Goal: Task Accomplishment & Management: Complete application form

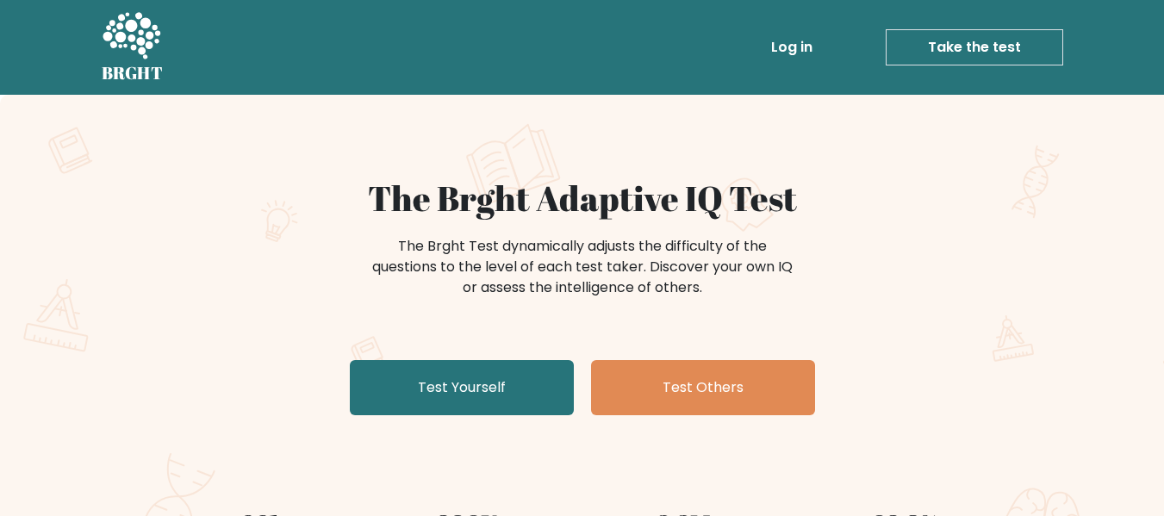
click at [1002, 47] on link "Take the test" at bounding box center [975, 47] width 178 height 36
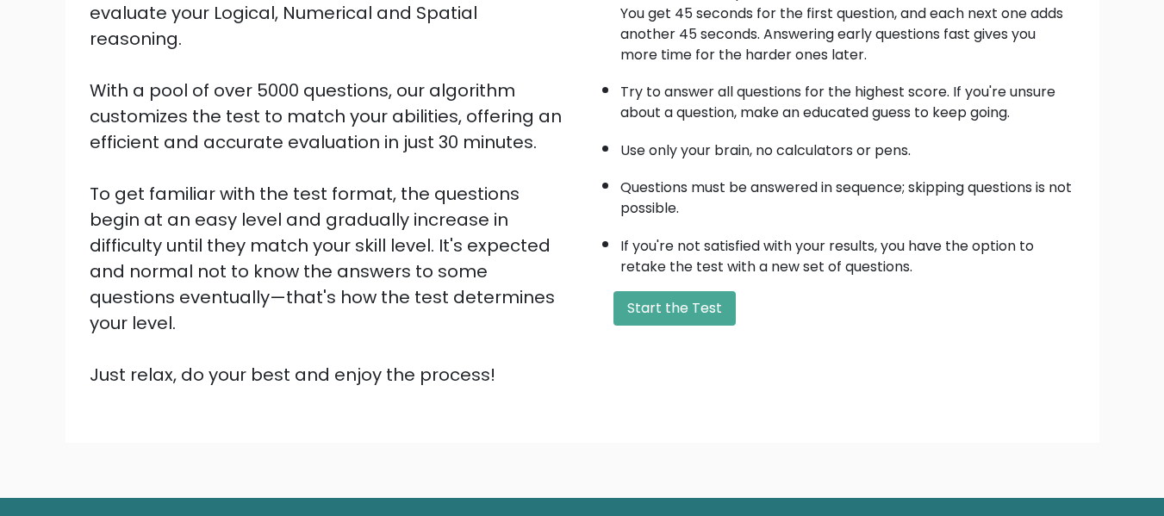
scroll to position [273, 0]
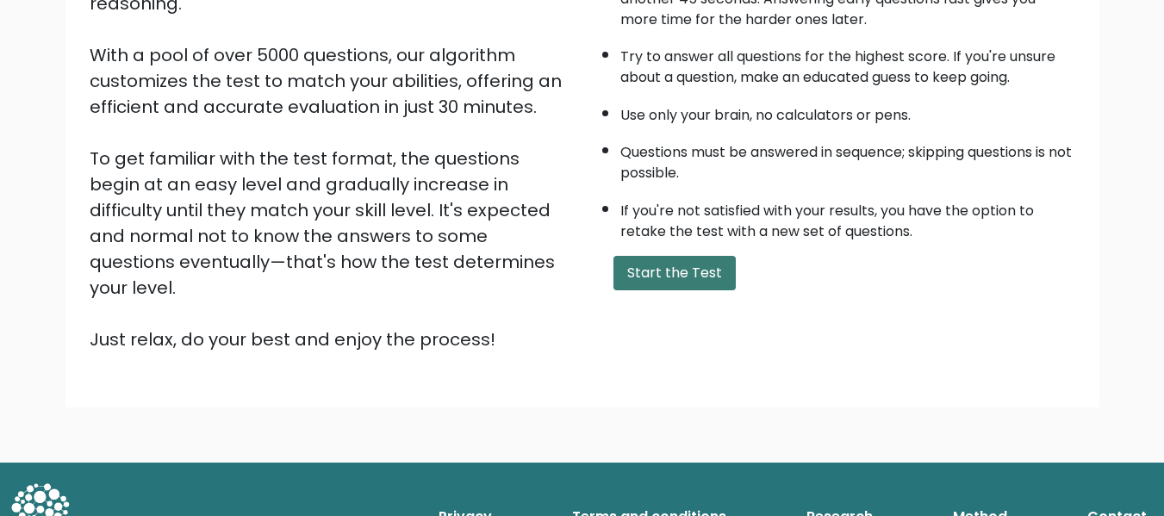
click at [694, 259] on button "Start the Test" at bounding box center [675, 273] width 122 height 34
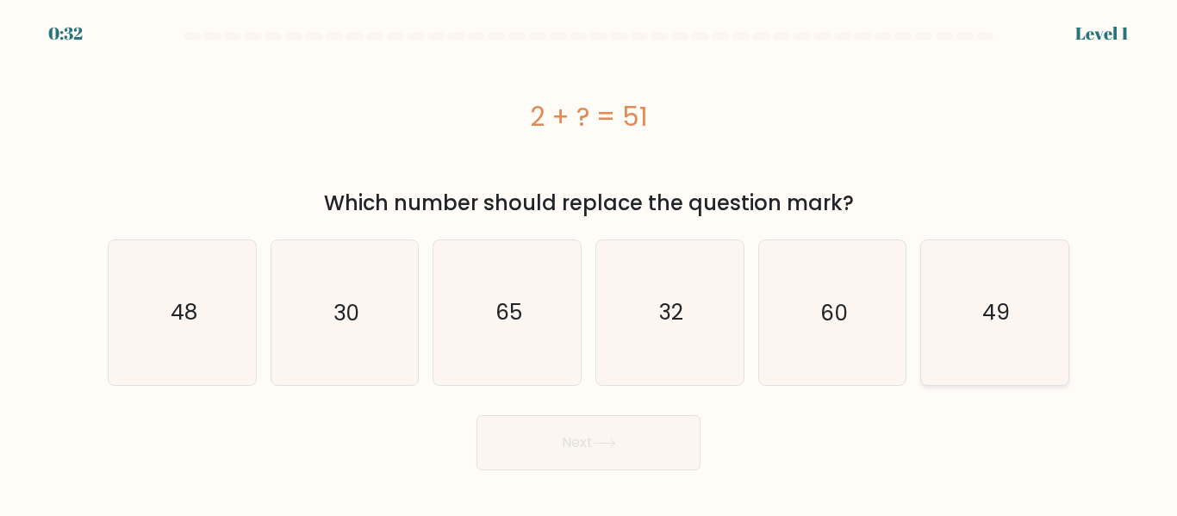
click at [996, 307] on text "49" at bounding box center [997, 312] width 28 height 30
click at [590, 263] on input "f. 49" at bounding box center [589, 261] width 1 height 4
radio input "true"
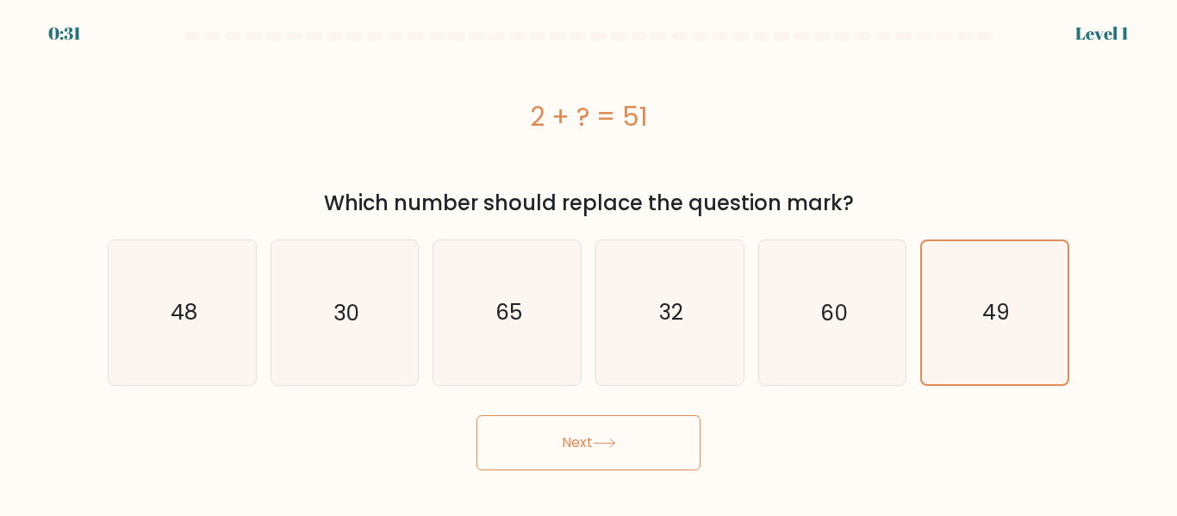
click at [637, 451] on button "Next" at bounding box center [589, 442] width 224 height 55
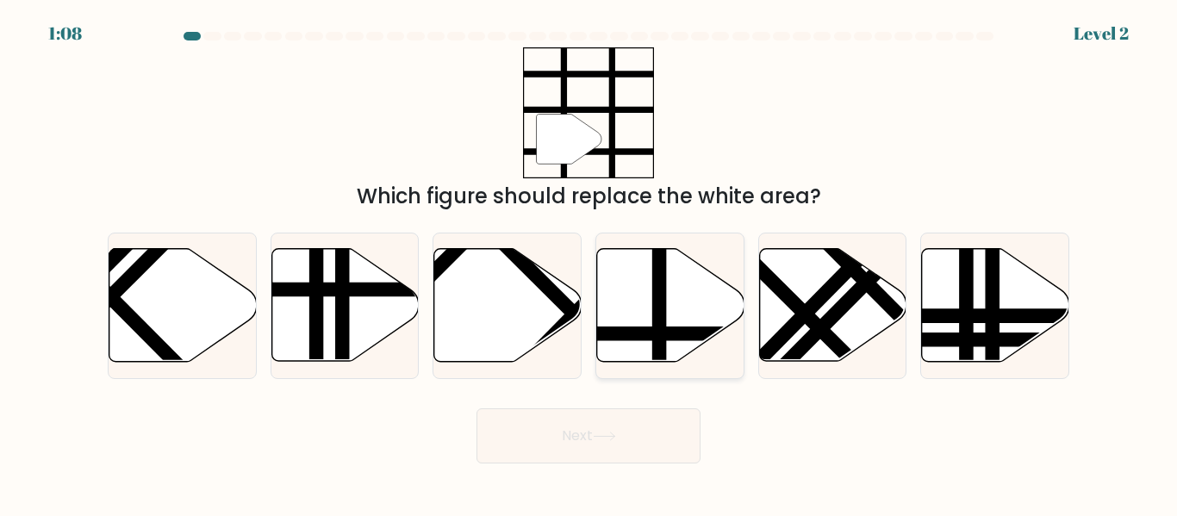
click at [628, 334] on line at bounding box center [715, 334] width 296 height 0
click at [590, 263] on input "d." at bounding box center [589, 261] width 1 height 4
radio input "true"
click at [645, 424] on button "Next" at bounding box center [589, 436] width 224 height 55
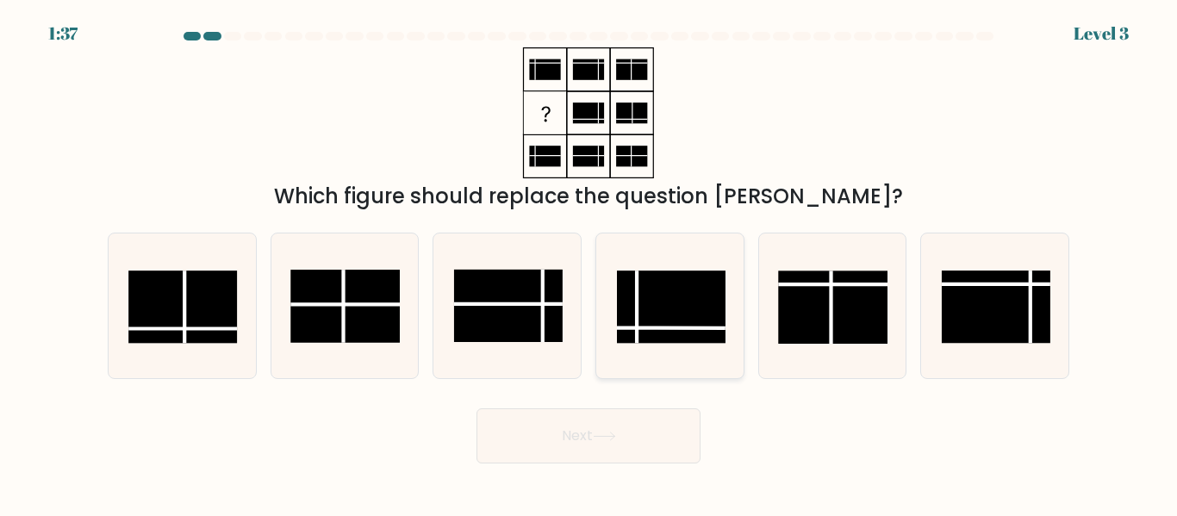
click at [676, 309] on rect at bounding box center [671, 307] width 109 height 72
click at [590, 263] on input "d." at bounding box center [589, 261] width 1 height 4
radio input "true"
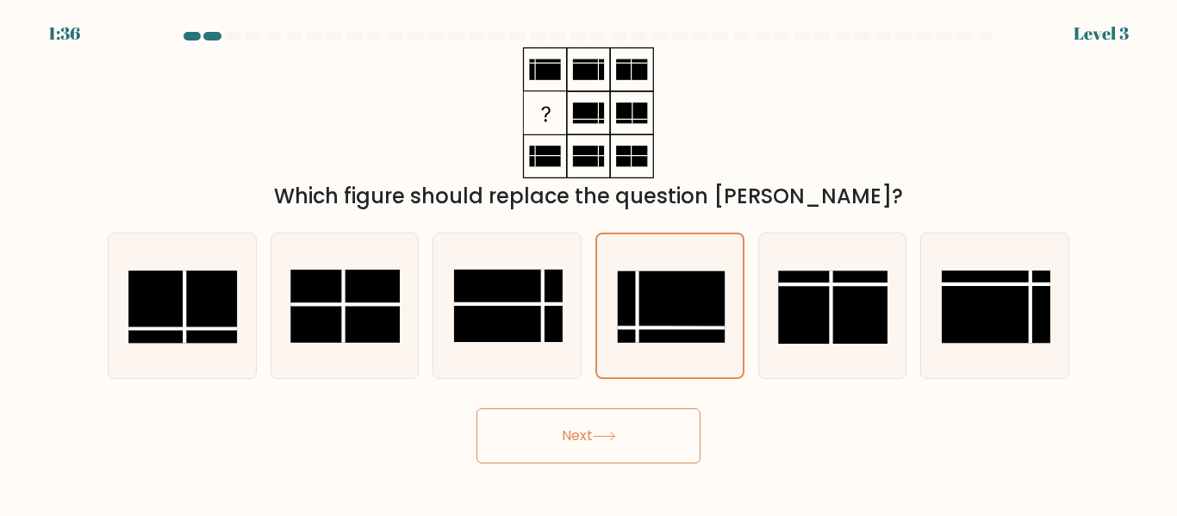
click at [682, 428] on button "Next" at bounding box center [589, 436] width 224 height 55
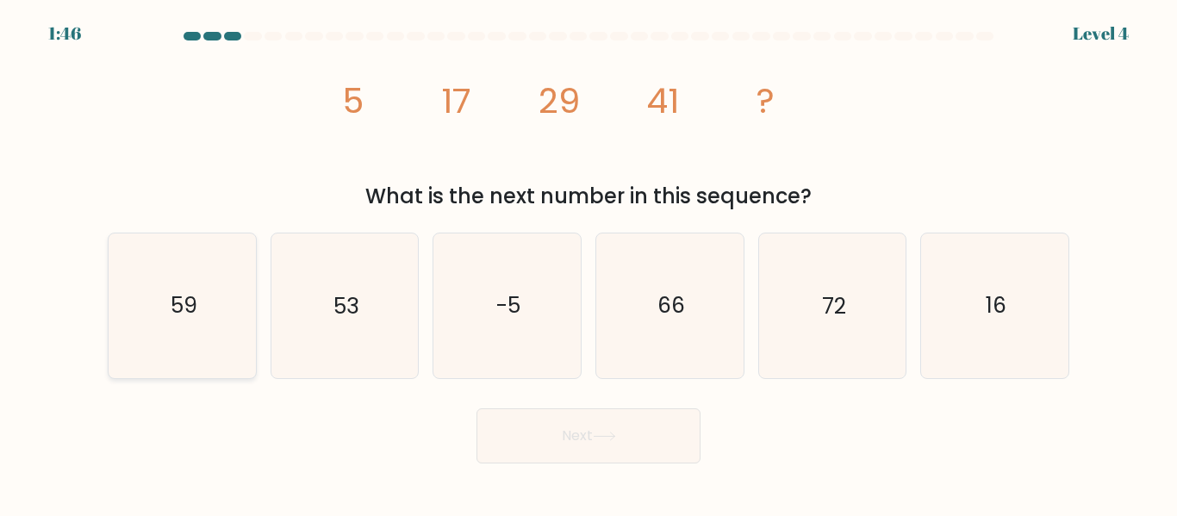
click at [216, 333] on icon "59" at bounding box center [182, 306] width 144 height 144
click at [589, 263] on input "a. 59" at bounding box center [589, 261] width 1 height 4
radio input "true"
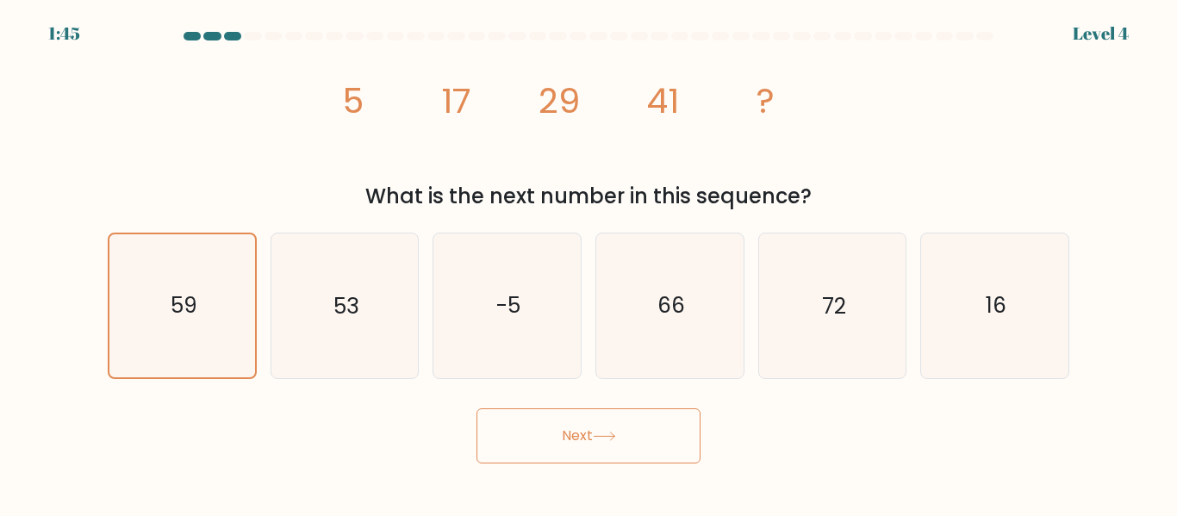
click at [616, 441] on button "Next" at bounding box center [589, 436] width 224 height 55
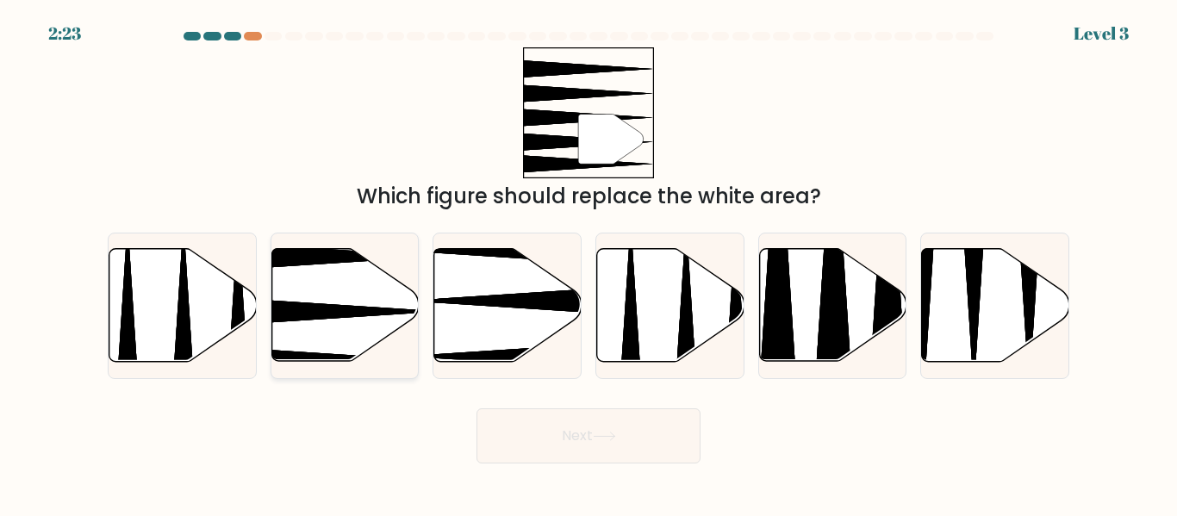
click at [321, 314] on icon at bounding box center [294, 312] width 292 height 38
click at [589, 263] on input "b." at bounding box center [589, 261] width 1 height 4
radio input "true"
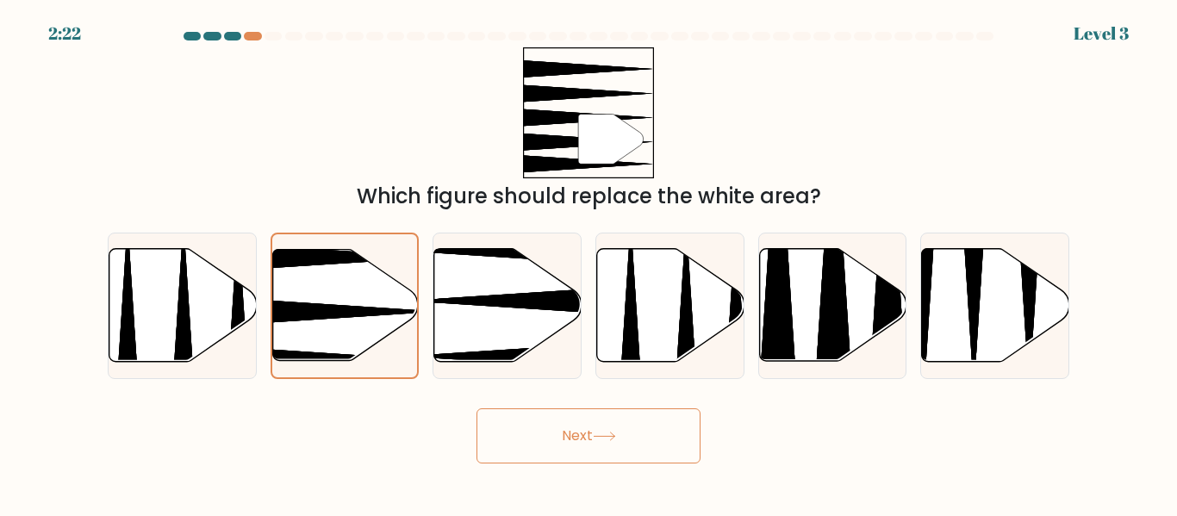
click at [560, 440] on button "Next" at bounding box center [589, 436] width 224 height 55
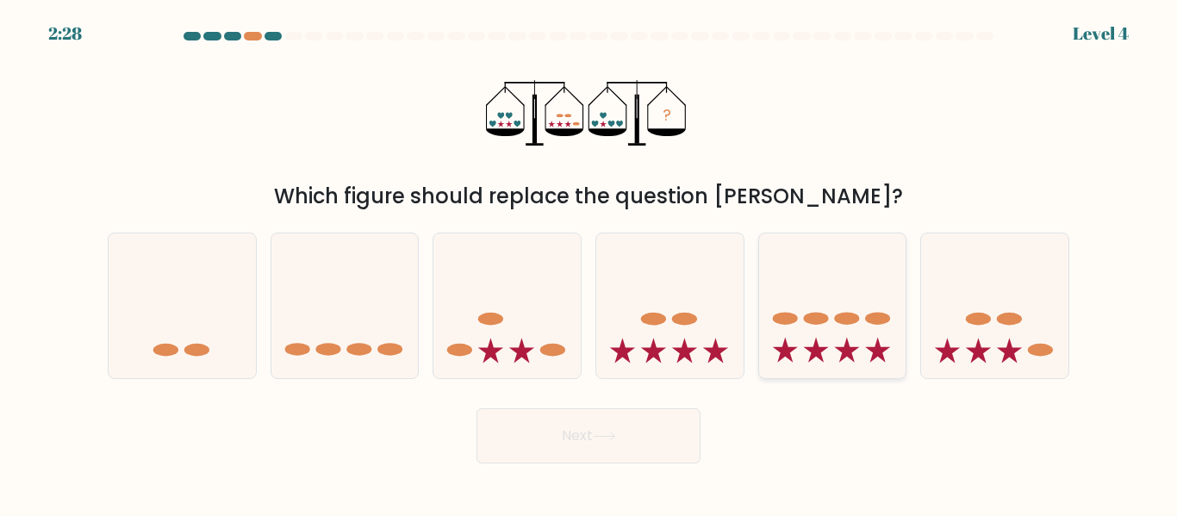
click at [781, 338] on icon at bounding box center [832, 306] width 147 height 122
click at [590, 263] on input "e." at bounding box center [589, 261] width 1 height 4
radio input "true"
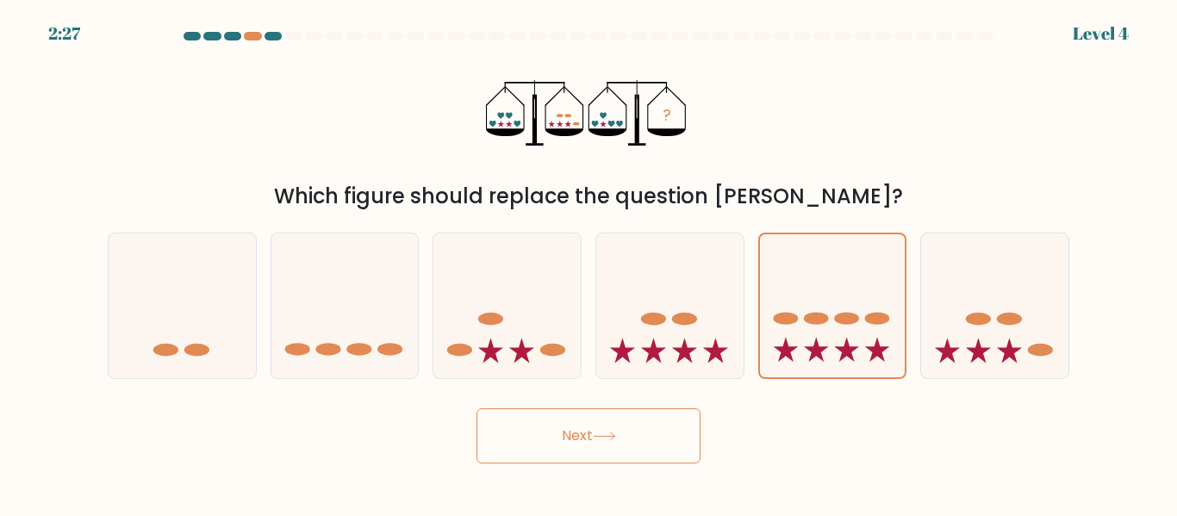
click at [676, 420] on button "Next" at bounding box center [589, 436] width 224 height 55
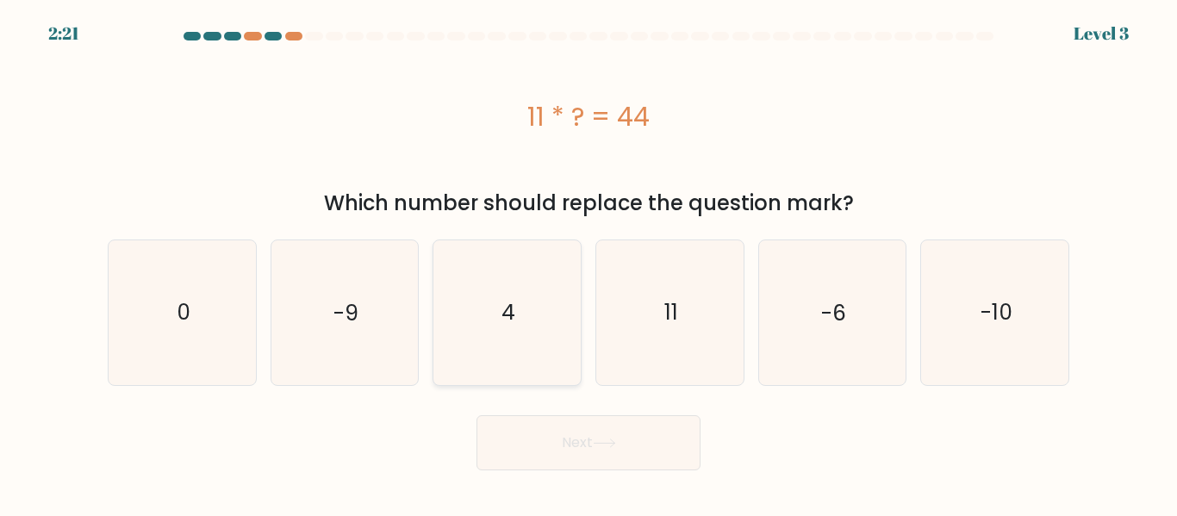
click at [490, 304] on icon "4" at bounding box center [507, 312] width 144 height 144
click at [589, 263] on input "c. 4" at bounding box center [589, 261] width 1 height 4
radio input "true"
click at [649, 442] on button "Next" at bounding box center [589, 442] width 224 height 55
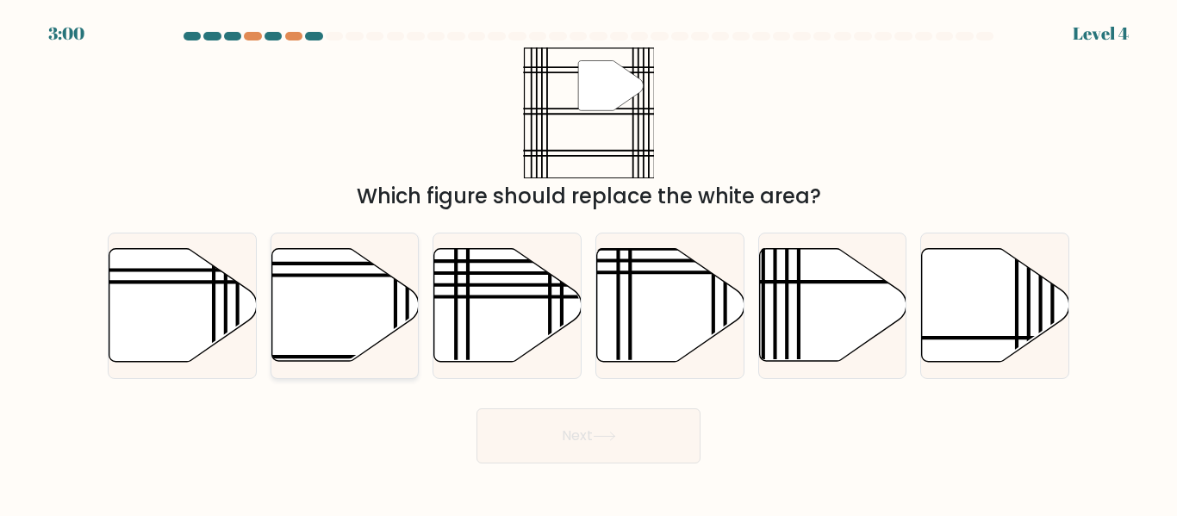
click at [310, 268] on icon at bounding box center [344, 305] width 147 height 113
click at [589, 263] on input "b." at bounding box center [589, 261] width 1 height 4
radio input "true"
click at [616, 432] on icon at bounding box center [604, 436] width 23 height 9
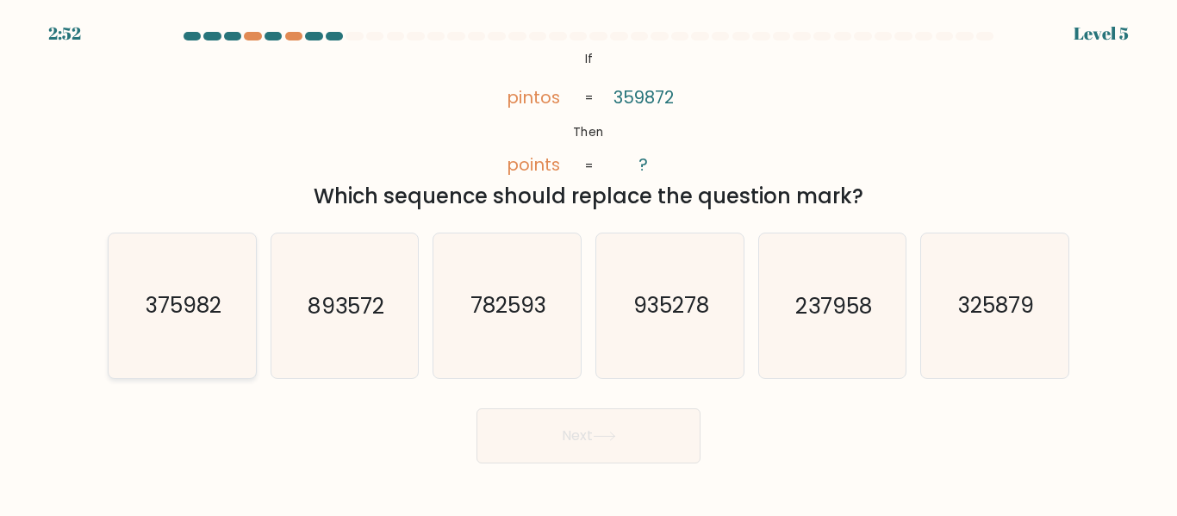
click at [183, 309] on text "375982" at bounding box center [184, 306] width 76 height 30
click at [589, 263] on input "a. 375982" at bounding box center [589, 261] width 1 height 4
radio input "true"
click at [689, 458] on button "Next" at bounding box center [589, 436] width 224 height 55
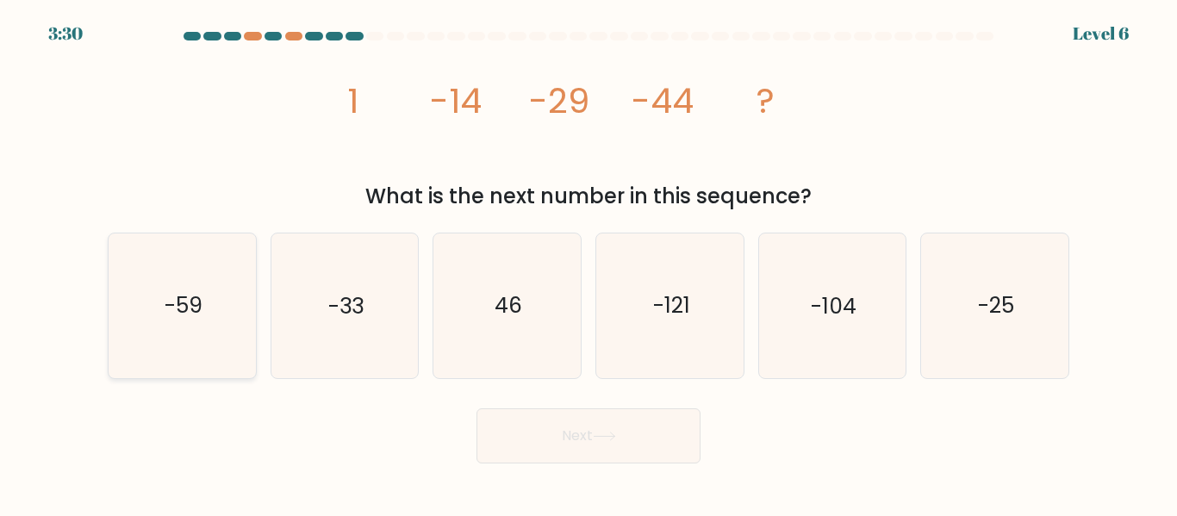
click at [197, 310] on text "-59" at bounding box center [184, 306] width 38 height 30
click at [589, 263] on input "a. -59" at bounding box center [589, 261] width 1 height 4
radio input "true"
click at [549, 435] on button "Next" at bounding box center [589, 436] width 224 height 55
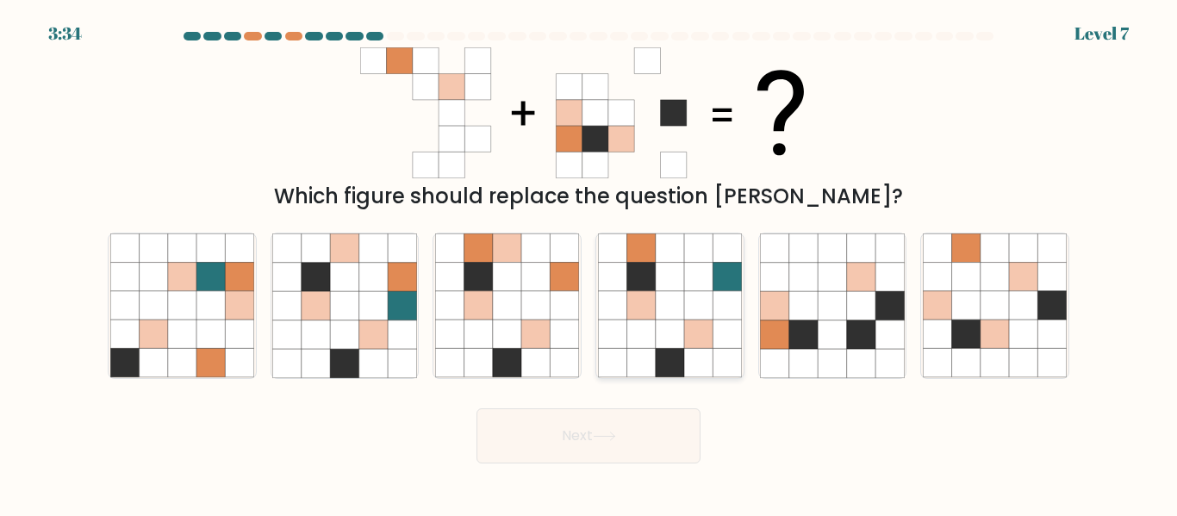
click at [705, 342] on icon at bounding box center [698, 335] width 28 height 28
click at [590, 263] on input "d." at bounding box center [589, 261] width 1 height 4
radio input "true"
click at [684, 413] on button "Next" at bounding box center [589, 436] width 224 height 55
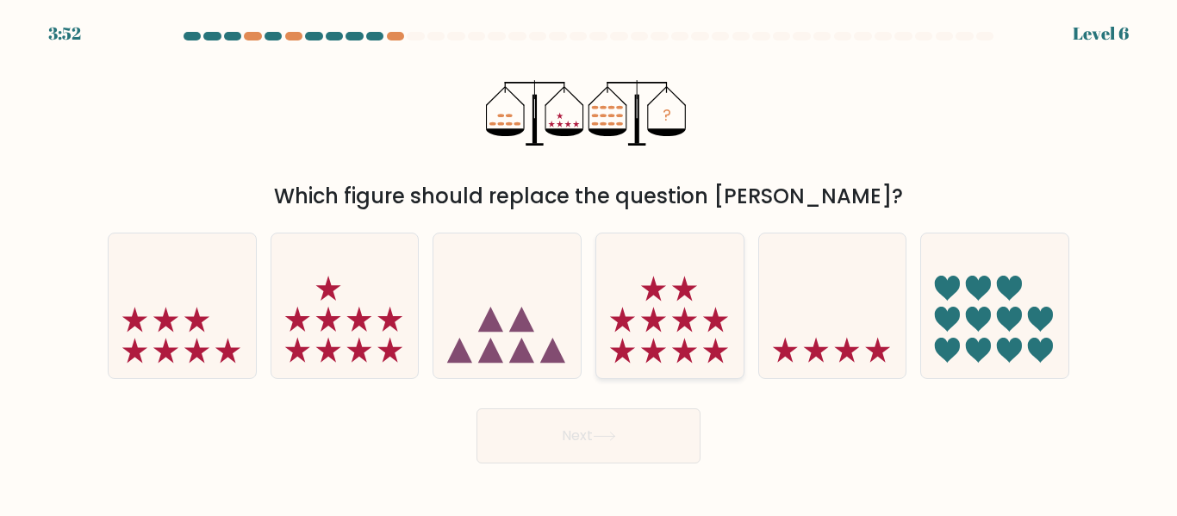
click at [684, 333] on icon at bounding box center [669, 306] width 147 height 122
click at [590, 263] on input "d." at bounding box center [589, 261] width 1 height 4
radio input "true"
click at [694, 457] on button "Next" at bounding box center [589, 436] width 224 height 55
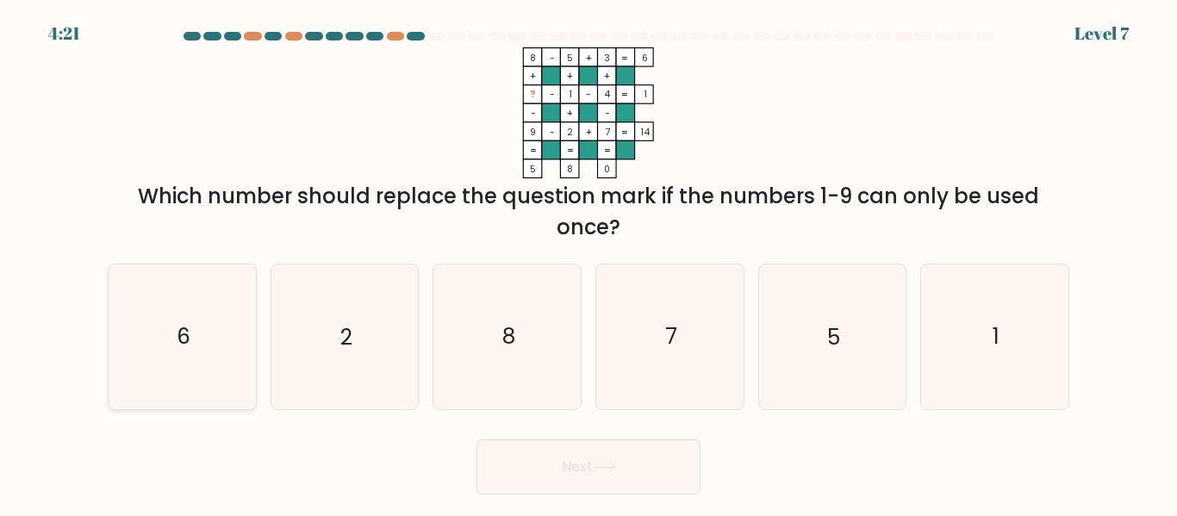
click at [183, 345] on text "6" at bounding box center [184, 337] width 14 height 30
click at [589, 263] on input "a. 6" at bounding box center [589, 261] width 1 height 4
radio input "true"
click at [676, 470] on button "Next" at bounding box center [589, 467] width 224 height 55
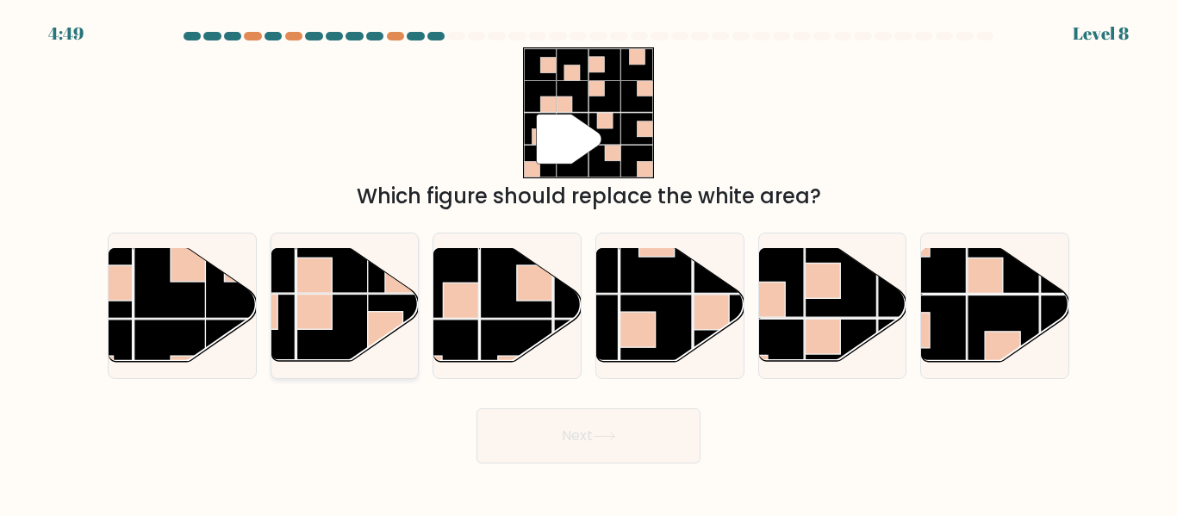
click at [318, 287] on rect at bounding box center [313, 276] width 35 height 35
click at [589, 263] on input "b." at bounding box center [589, 261] width 1 height 4
radio input "true"
click at [673, 449] on button "Next" at bounding box center [589, 436] width 224 height 55
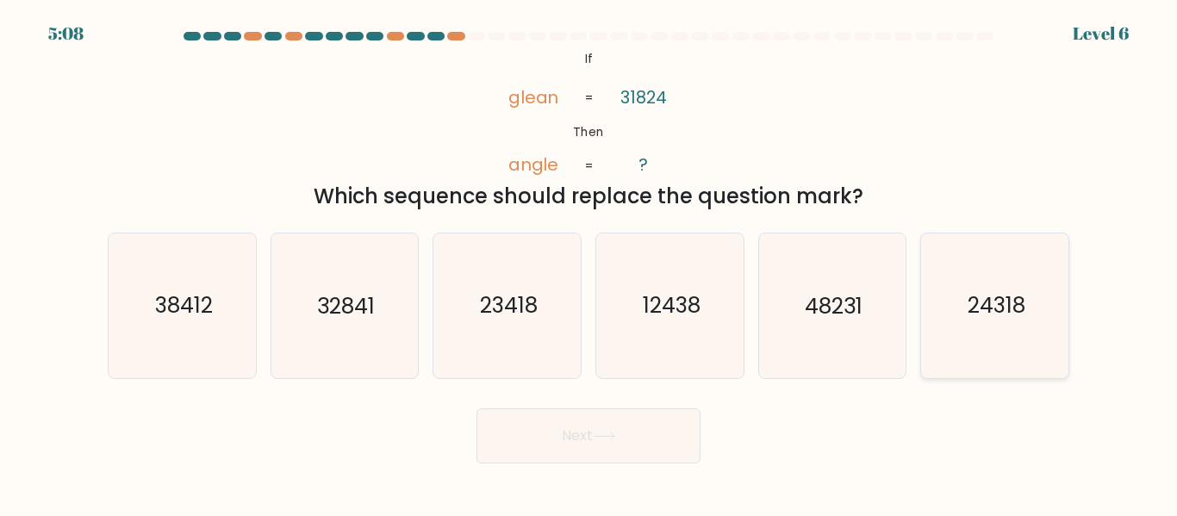
click at [1015, 290] on icon "24318" at bounding box center [995, 306] width 144 height 144
click at [590, 263] on input "f. 24318" at bounding box center [589, 261] width 1 height 4
radio input "true"
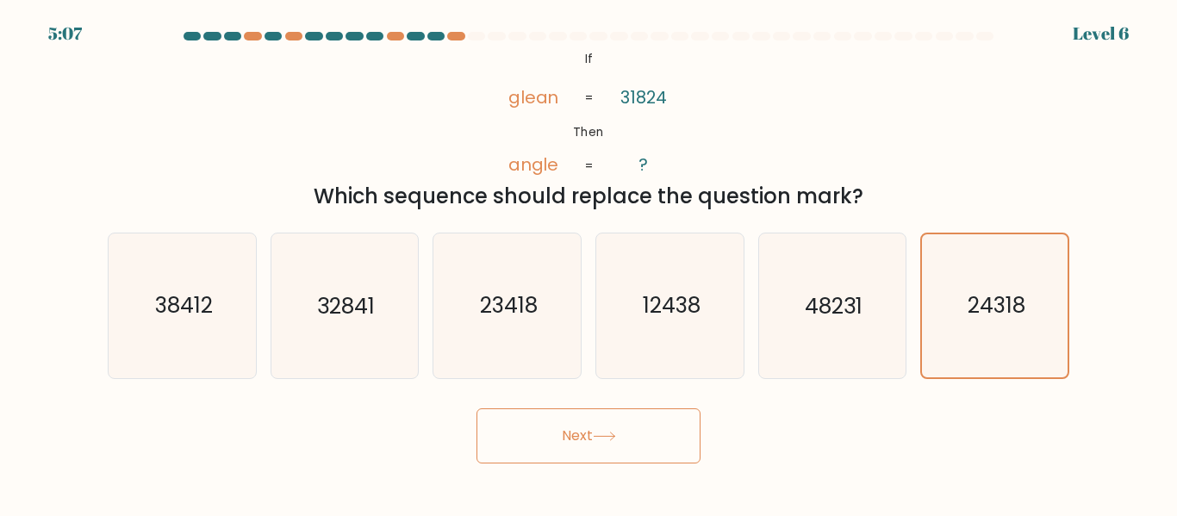
click at [645, 448] on button "Next" at bounding box center [589, 436] width 224 height 55
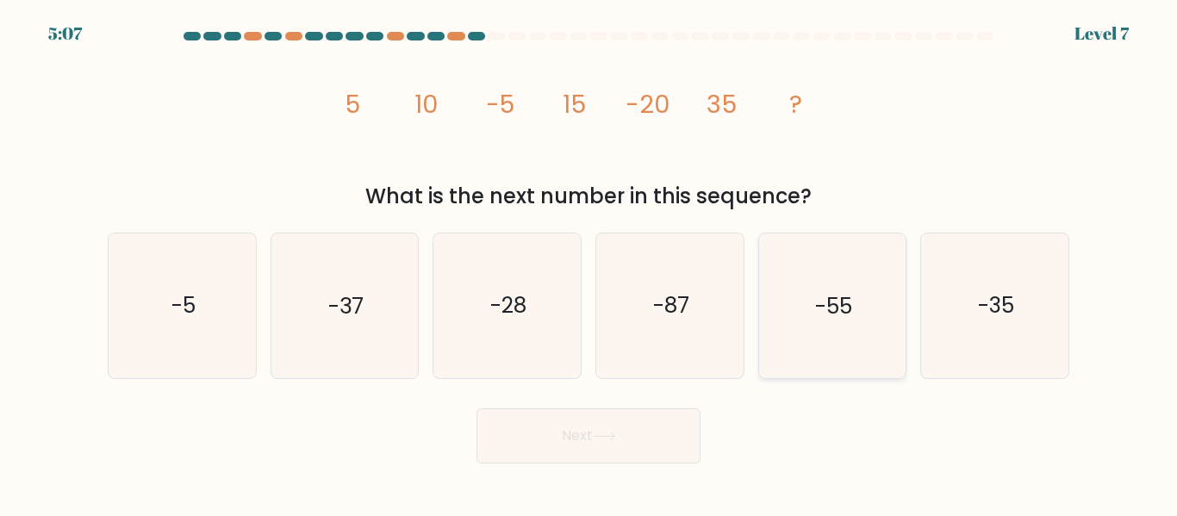
click at [894, 284] on icon "-55" at bounding box center [832, 306] width 144 height 144
click at [590, 263] on input "e. -55" at bounding box center [589, 261] width 1 height 4
radio input "true"
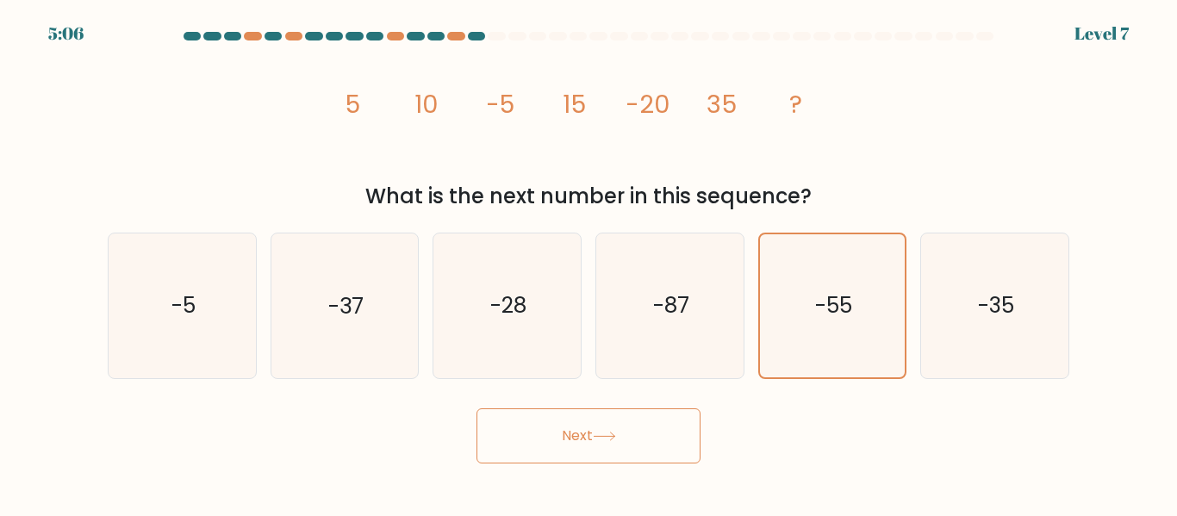
click at [640, 437] on button "Next" at bounding box center [589, 436] width 224 height 55
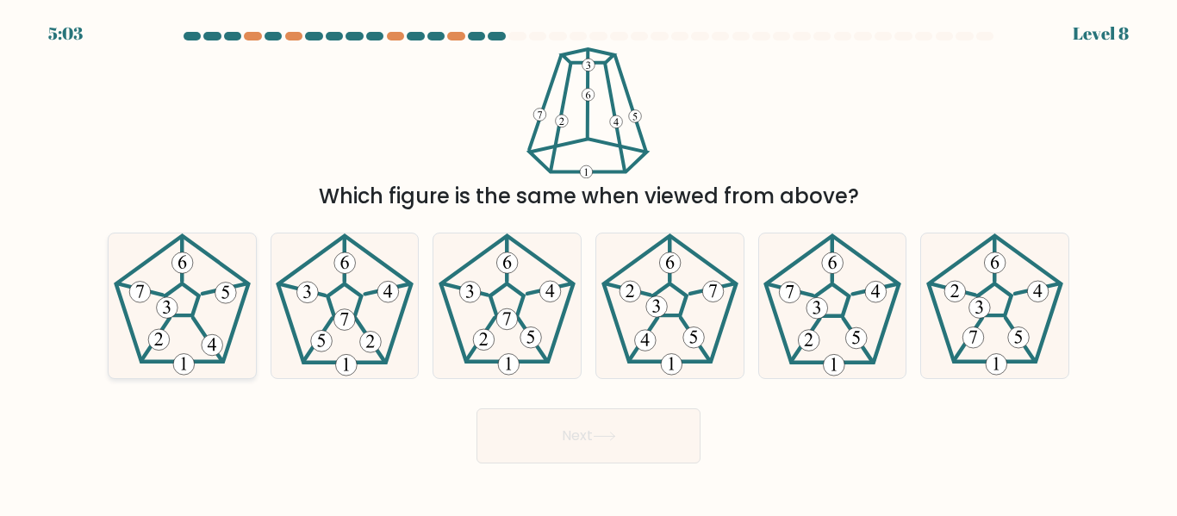
click at [192, 321] on icon at bounding box center [182, 306] width 144 height 144
click at [589, 263] on input "a." at bounding box center [589, 261] width 1 height 4
radio input "true"
click at [579, 449] on button "Next" at bounding box center [589, 436] width 224 height 55
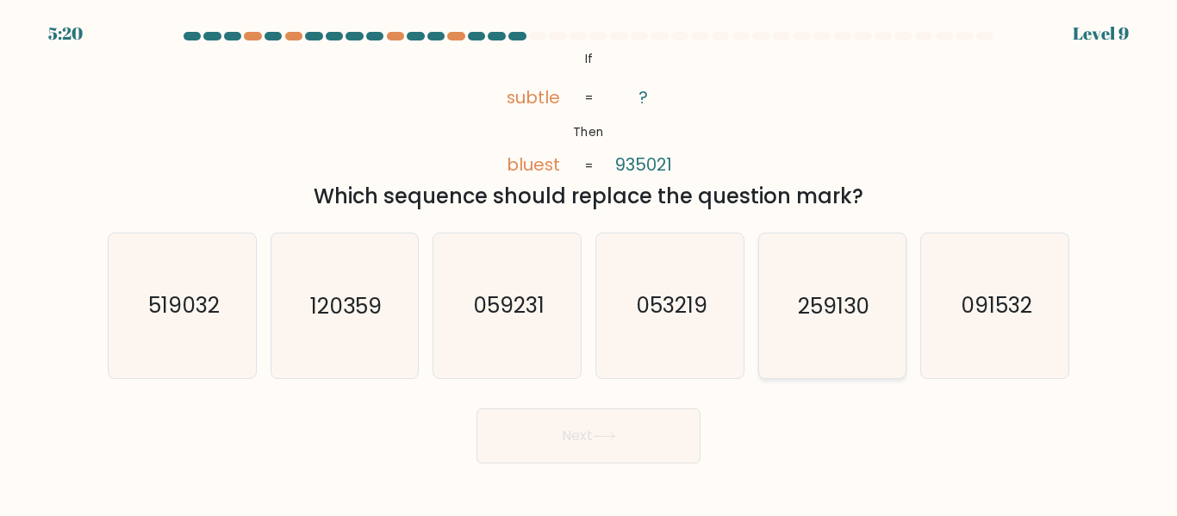
click at [838, 295] on text "259130" at bounding box center [834, 306] width 72 height 30
click at [590, 263] on input "e. 259130" at bounding box center [589, 261] width 1 height 4
radio input "true"
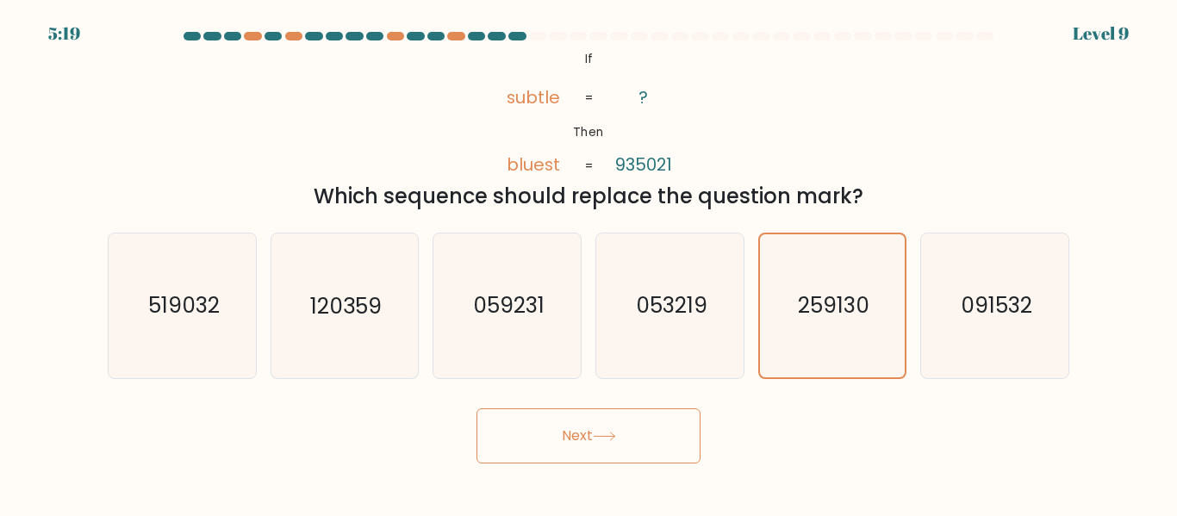
click at [628, 439] on button "Next" at bounding box center [589, 436] width 224 height 55
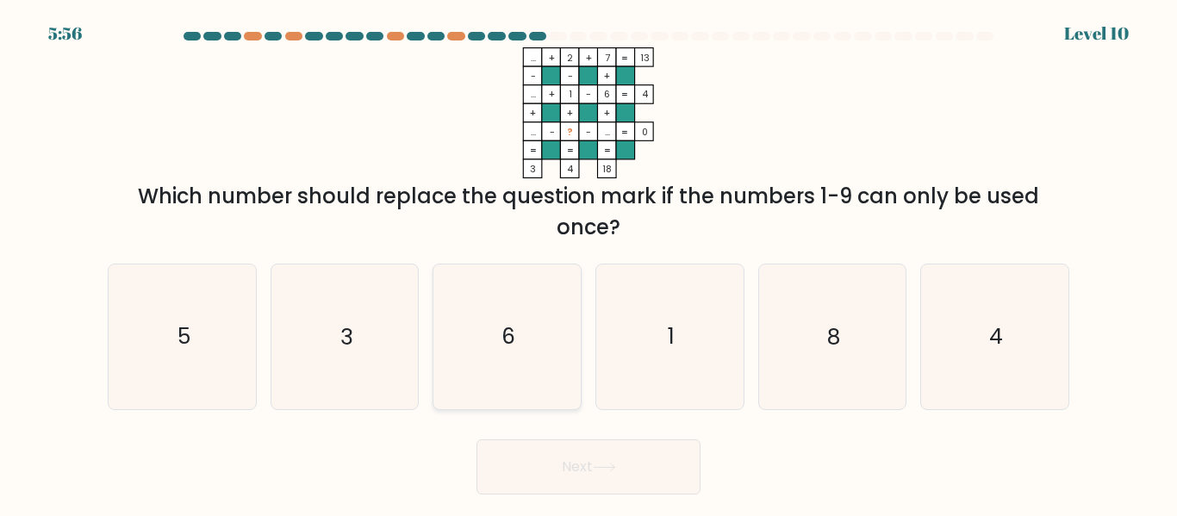
click at [563, 360] on icon "6" at bounding box center [507, 337] width 144 height 144
click at [589, 263] on input "c. 6" at bounding box center [589, 261] width 1 height 4
radio input "true"
click at [571, 502] on body "5:55 Level 10" at bounding box center [588, 258] width 1177 height 516
click at [673, 457] on button "Next" at bounding box center [589, 467] width 224 height 55
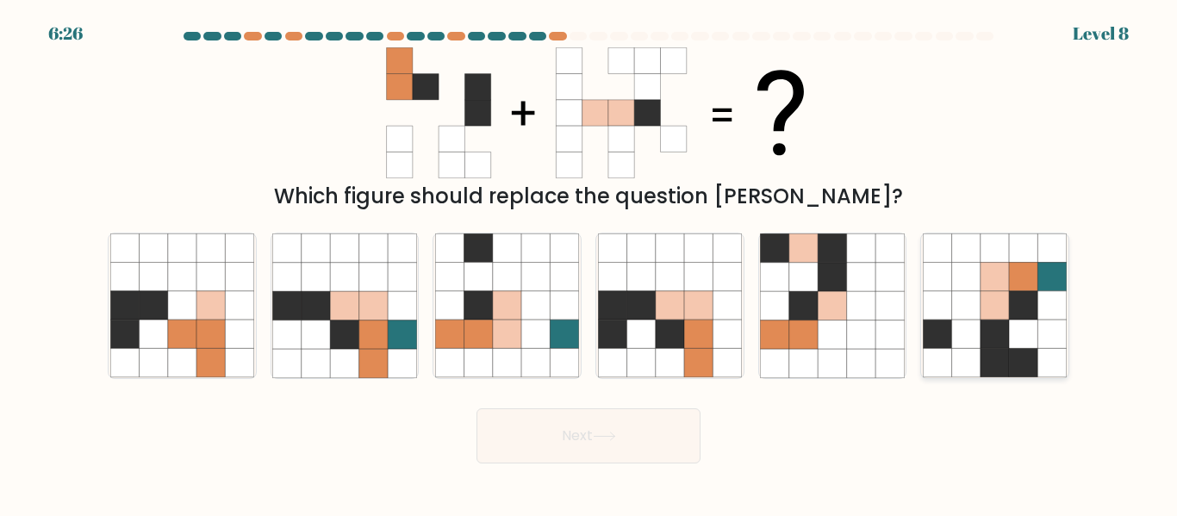
click at [983, 347] on icon at bounding box center [995, 335] width 28 height 28
click at [590, 263] on input "f." at bounding box center [589, 261] width 1 height 4
radio input "true"
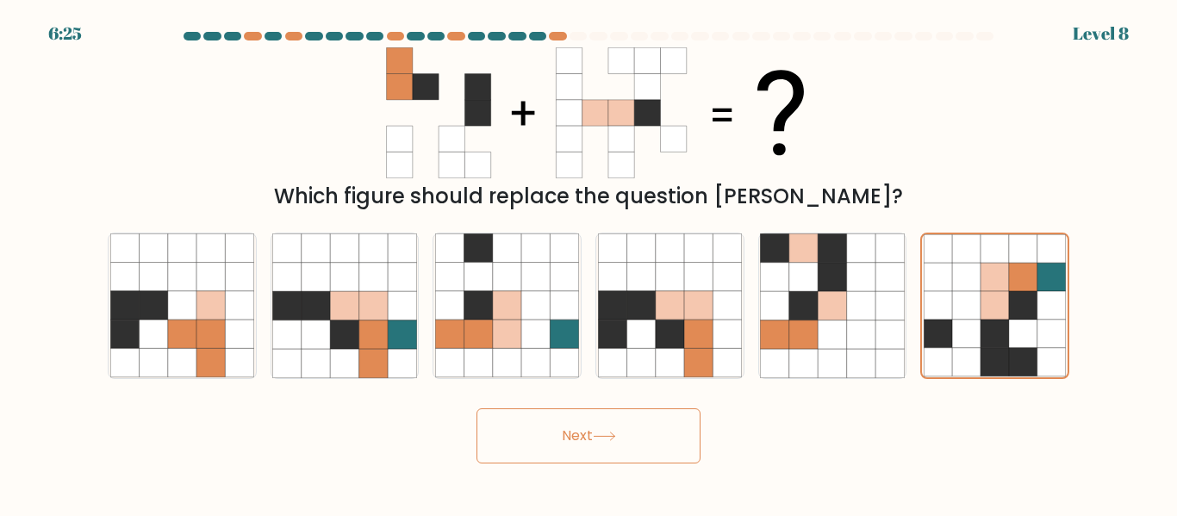
click at [569, 452] on button "Next" at bounding box center [589, 436] width 224 height 55
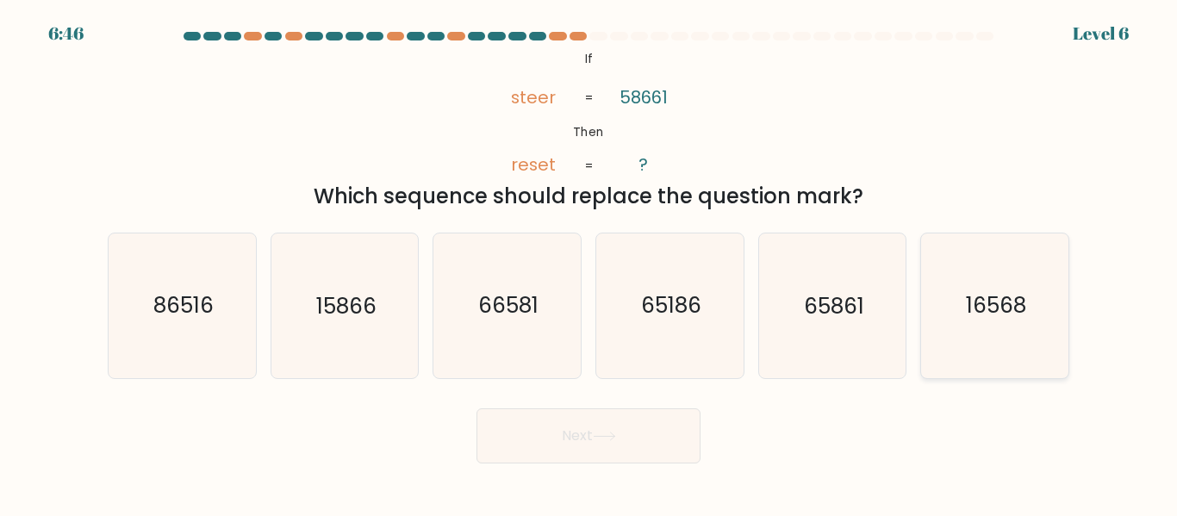
click at [976, 303] on text "16568" at bounding box center [996, 306] width 60 height 30
click at [590, 263] on input "f. 16568" at bounding box center [589, 261] width 1 height 4
radio input "true"
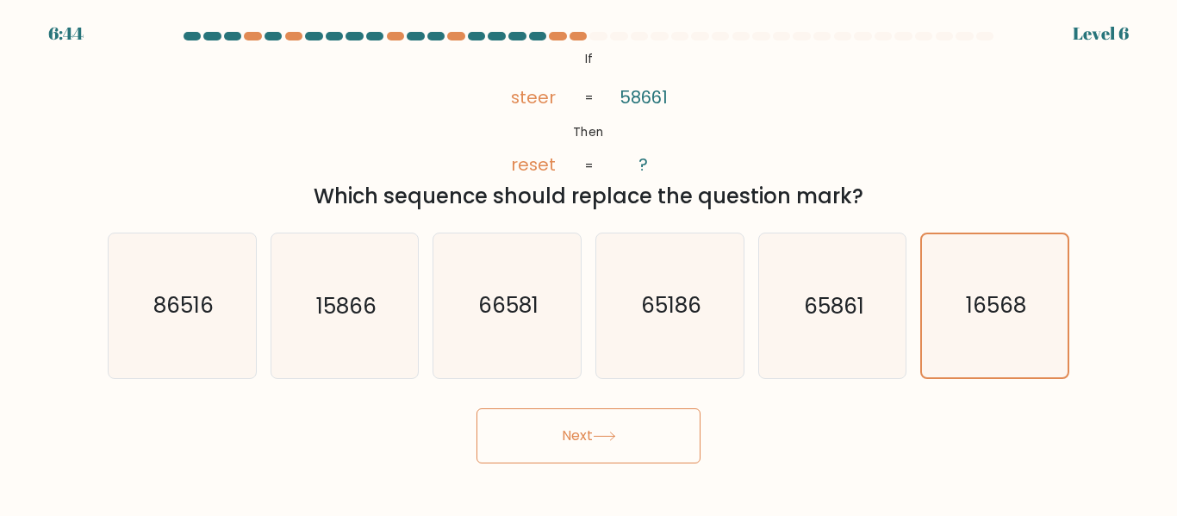
click at [627, 437] on button "Next" at bounding box center [589, 436] width 224 height 55
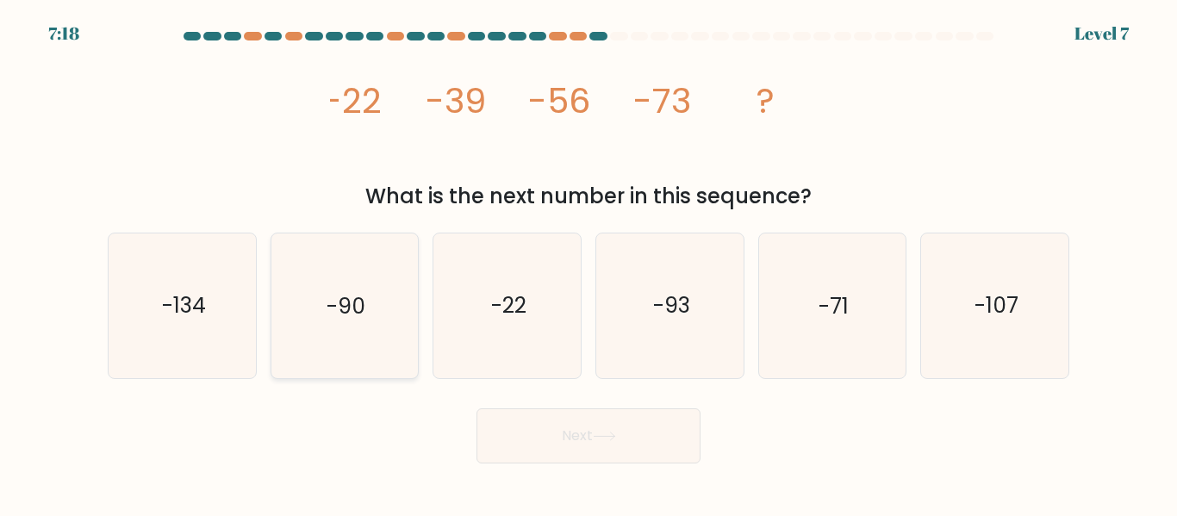
click at [366, 297] on icon "-90" at bounding box center [344, 306] width 144 height 144
click at [589, 263] on input "b. -90" at bounding box center [589, 261] width 1 height 4
radio input "true"
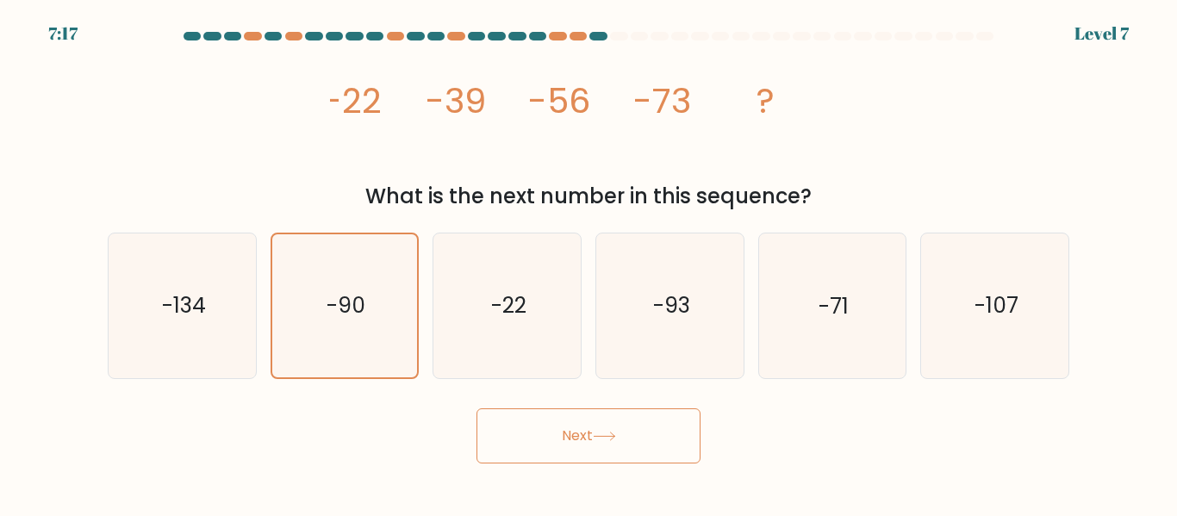
click at [593, 440] on button "Next" at bounding box center [589, 436] width 224 height 55
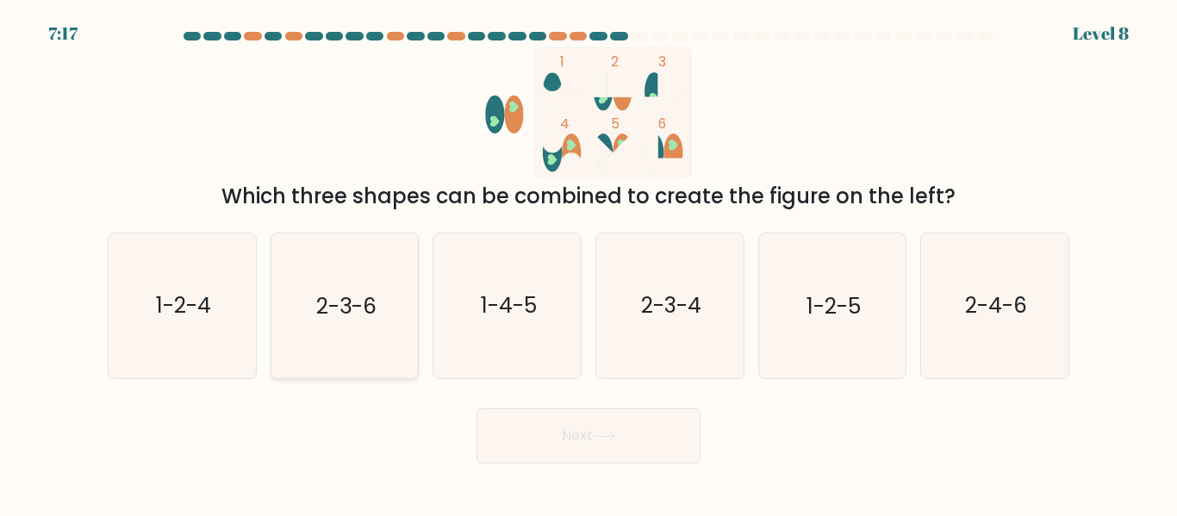
click at [380, 328] on icon "2-3-6" at bounding box center [344, 306] width 144 height 144
click at [589, 263] on input "b. 2-3-6" at bounding box center [589, 261] width 1 height 4
radio input "true"
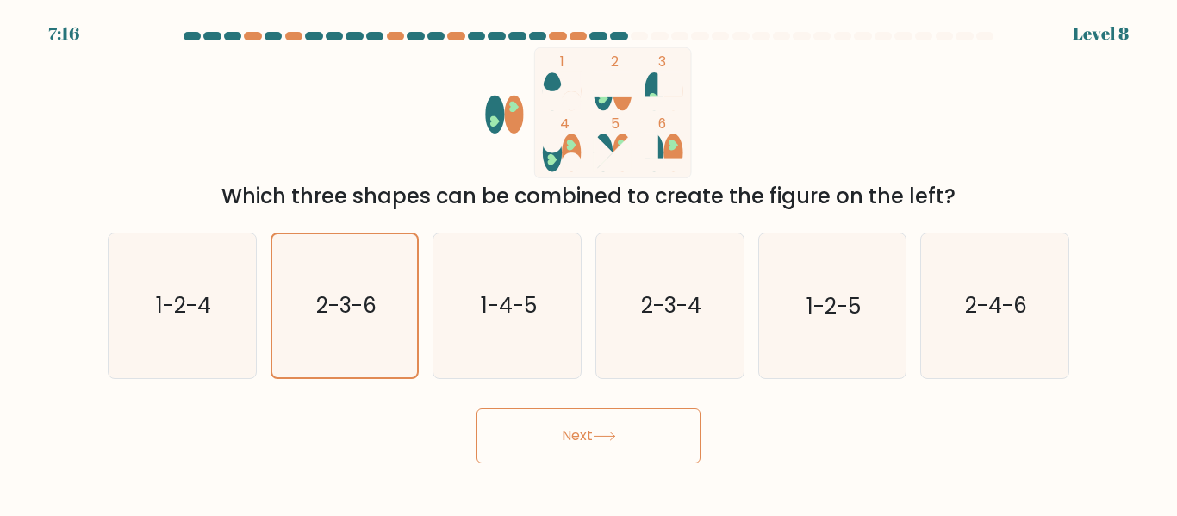
click at [570, 445] on button "Next" at bounding box center [589, 436] width 224 height 55
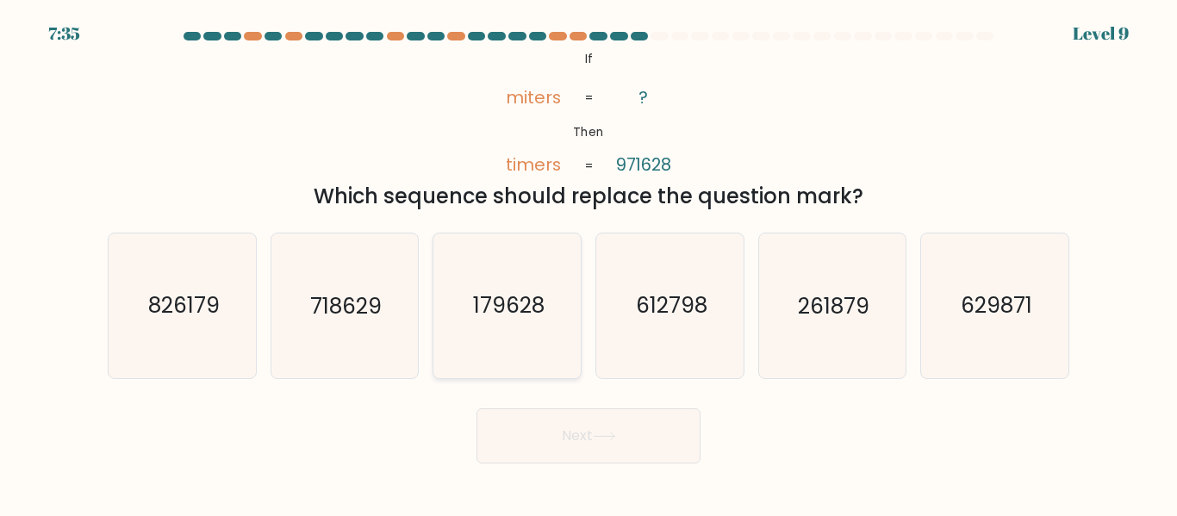
click at [514, 293] on text "179628" at bounding box center [509, 306] width 72 height 30
click at [589, 263] on input "c. 179628" at bounding box center [589, 261] width 1 height 4
radio input "true"
click at [596, 440] on button "Next" at bounding box center [589, 436] width 224 height 55
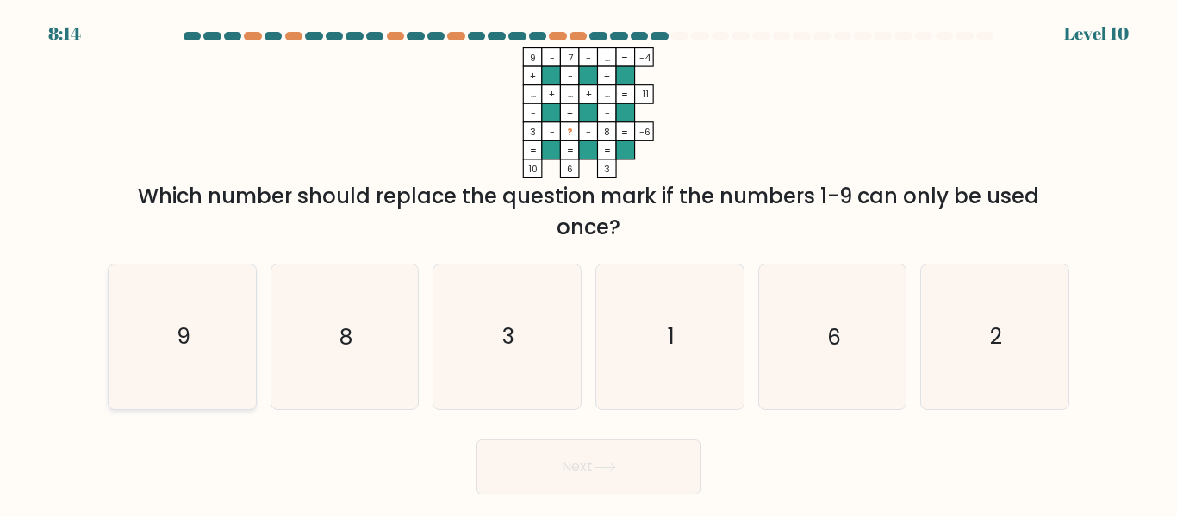
click at [197, 346] on icon "9" at bounding box center [182, 337] width 144 height 144
click at [589, 263] on input "a. 9" at bounding box center [589, 261] width 1 height 4
radio input "true"
click at [593, 461] on button "Next" at bounding box center [589, 467] width 224 height 55
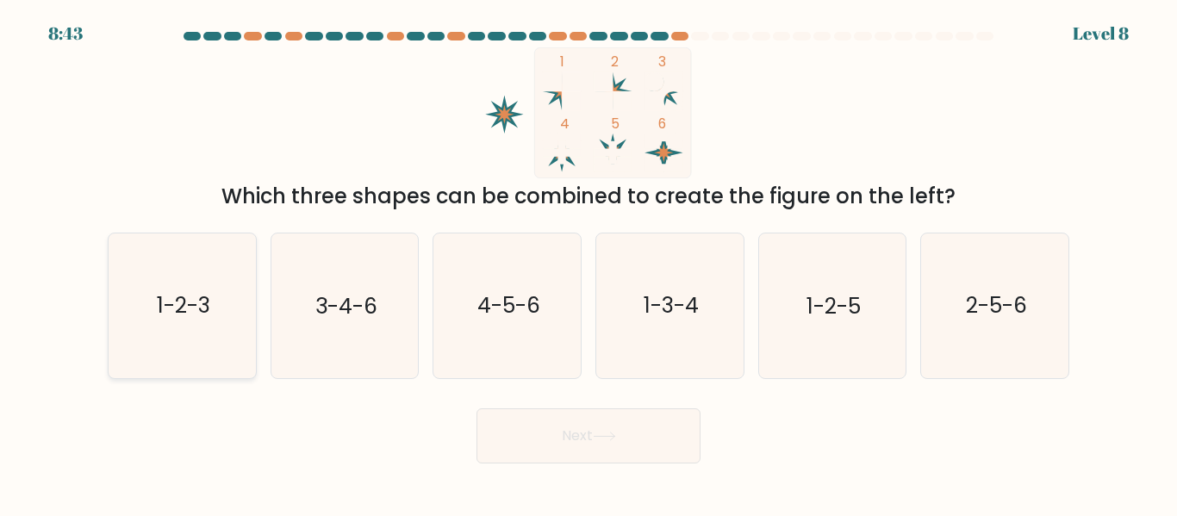
click at [210, 315] on text "1-2-3" at bounding box center [183, 306] width 53 height 30
click at [589, 263] on input "a. 1-2-3" at bounding box center [589, 261] width 1 height 4
radio input "true"
click at [553, 462] on button "Next" at bounding box center [589, 436] width 224 height 55
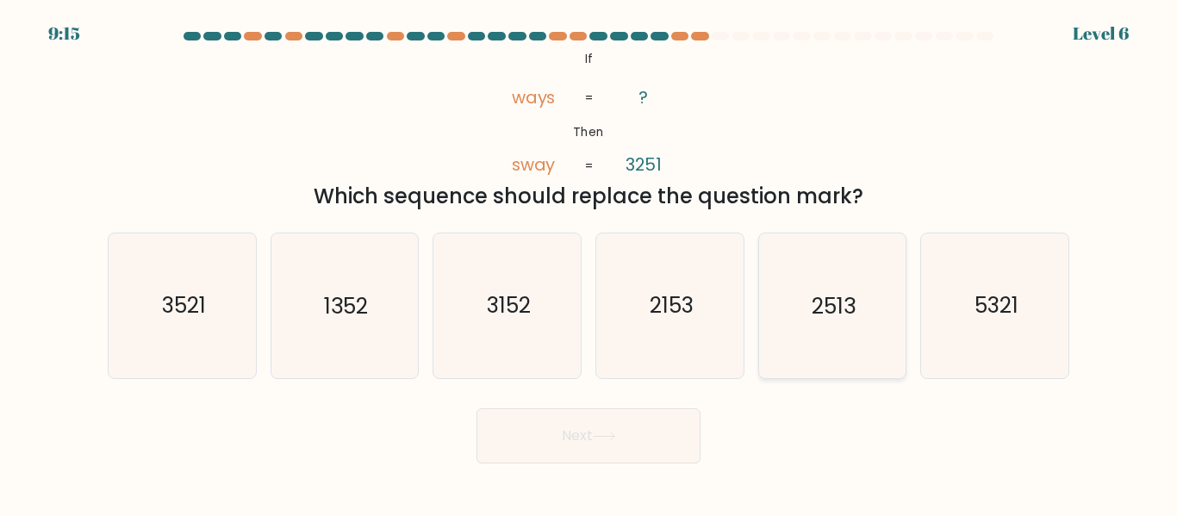
click at [816, 303] on text "2513" at bounding box center [834, 306] width 44 height 30
click at [590, 263] on input "e. 2513" at bounding box center [589, 261] width 1 height 4
radio input "true"
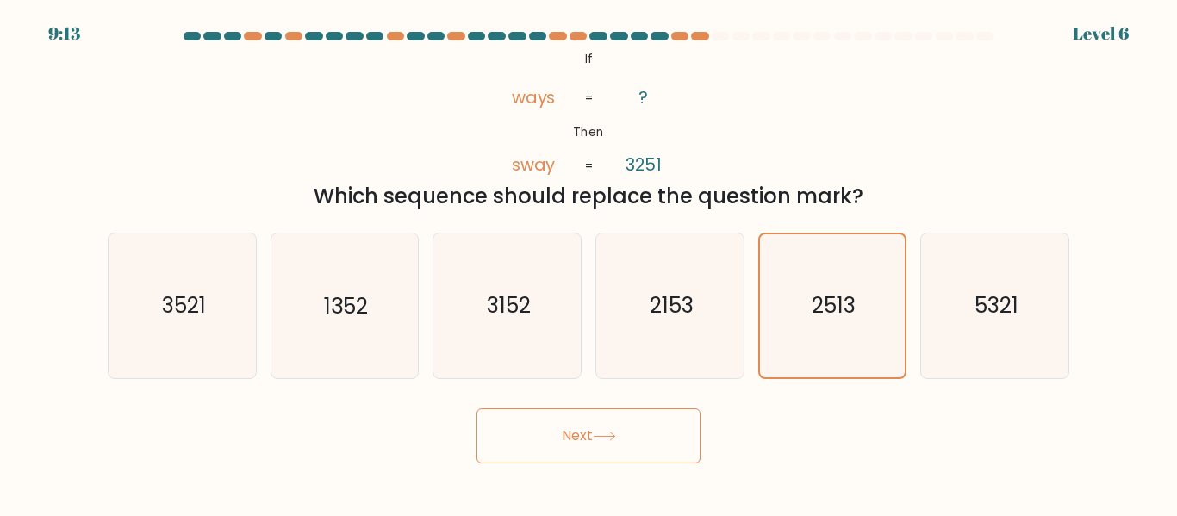
click at [658, 443] on button "Next" at bounding box center [589, 436] width 224 height 55
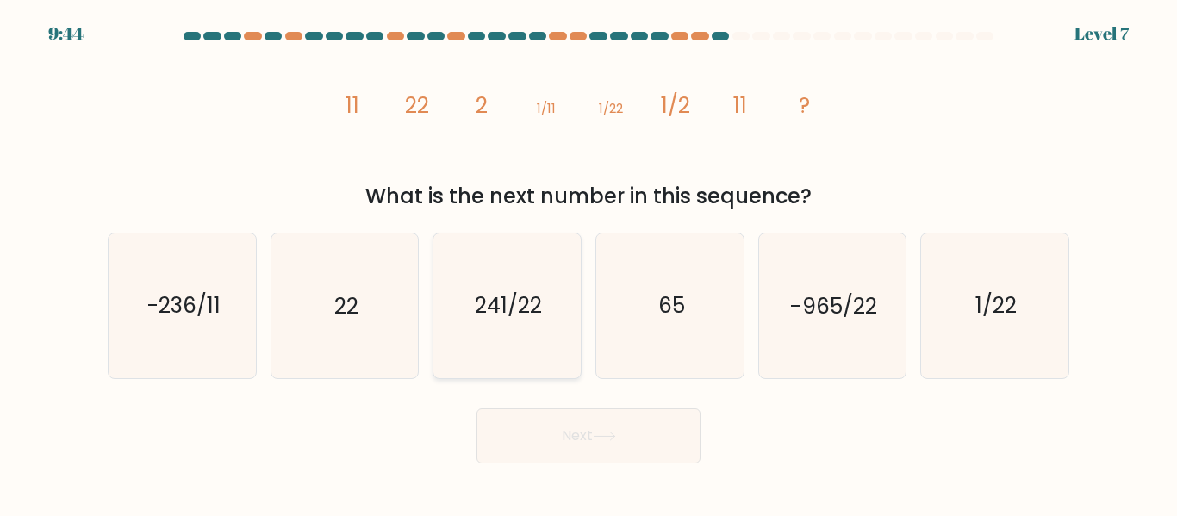
click at [515, 333] on icon "241/22" at bounding box center [507, 306] width 144 height 144
click at [589, 263] on input "c. 241/22" at bounding box center [589, 261] width 1 height 4
radio input "true"
click at [565, 425] on button "Next" at bounding box center [589, 436] width 224 height 55
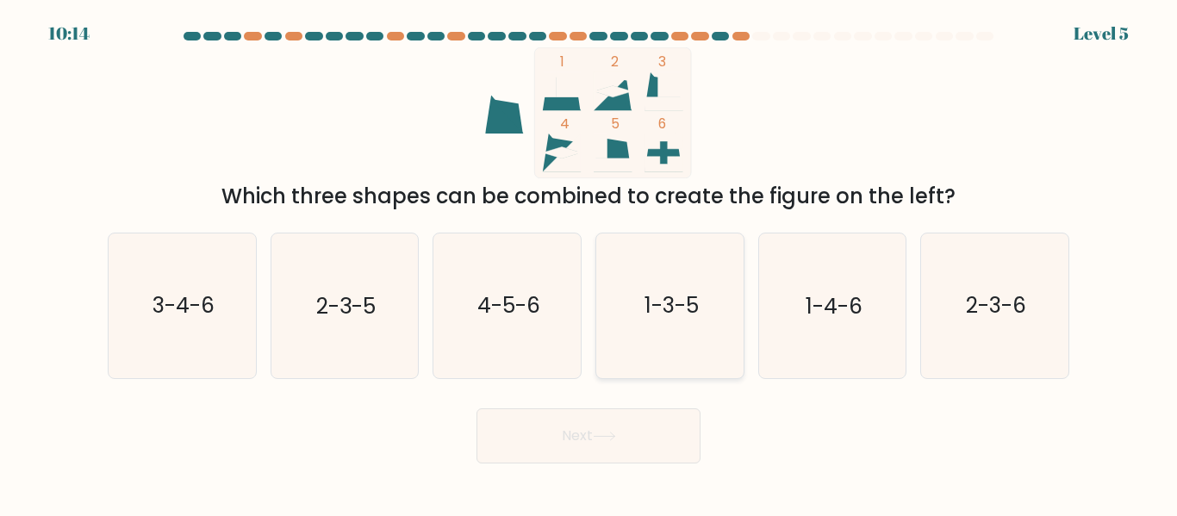
click at [658, 326] on icon "1-3-5" at bounding box center [670, 306] width 144 height 144
click at [590, 263] on input "d. 1-3-5" at bounding box center [589, 261] width 1 height 4
radio input "true"
click at [687, 436] on button "Next" at bounding box center [589, 436] width 224 height 55
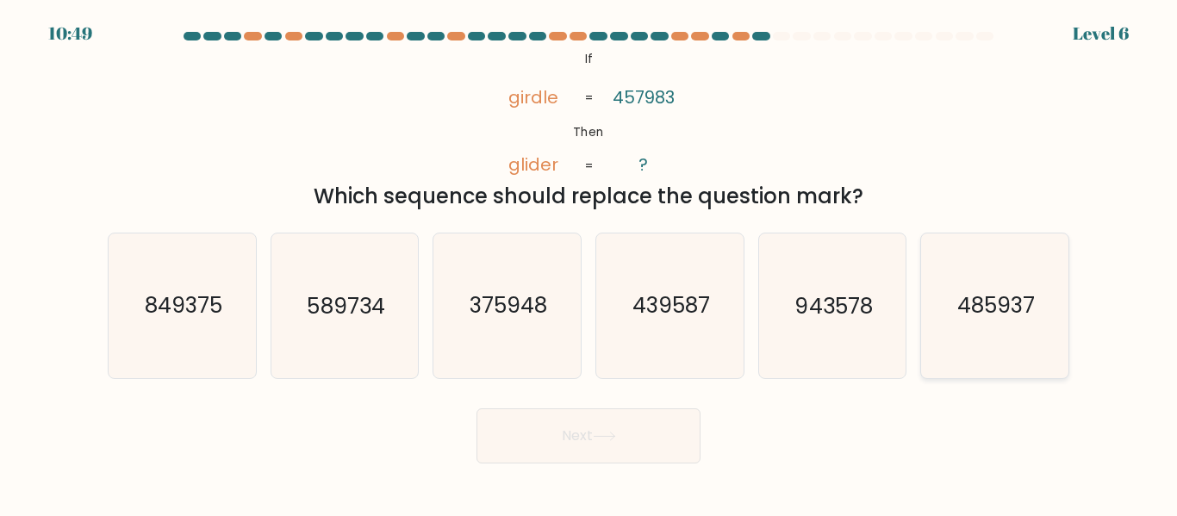
click at [997, 315] on text "485937" at bounding box center [997, 306] width 78 height 30
click at [590, 263] on input "f. 485937" at bounding box center [589, 261] width 1 height 4
radio input "true"
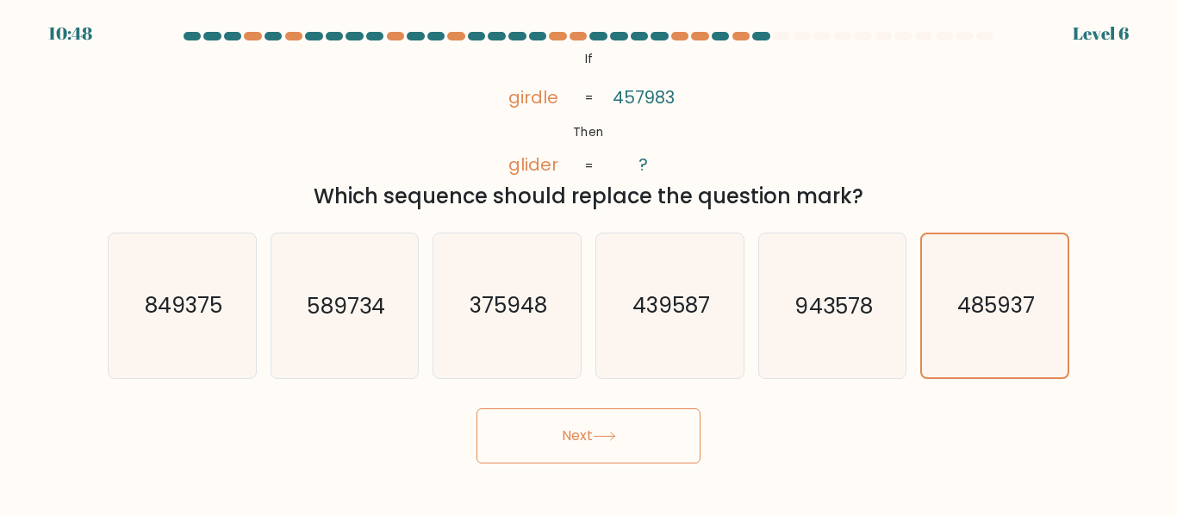
click at [677, 452] on button "Next" at bounding box center [589, 436] width 224 height 55
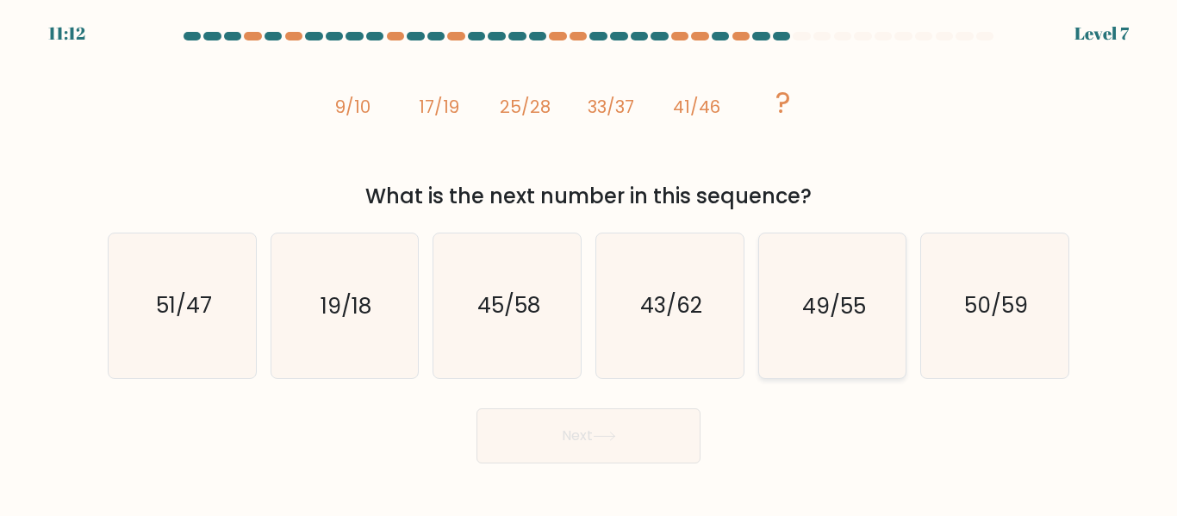
click at [858, 339] on icon "49/55" at bounding box center [832, 306] width 144 height 144
click at [590, 263] on input "e. 49/55" at bounding box center [589, 261] width 1 height 4
radio input "true"
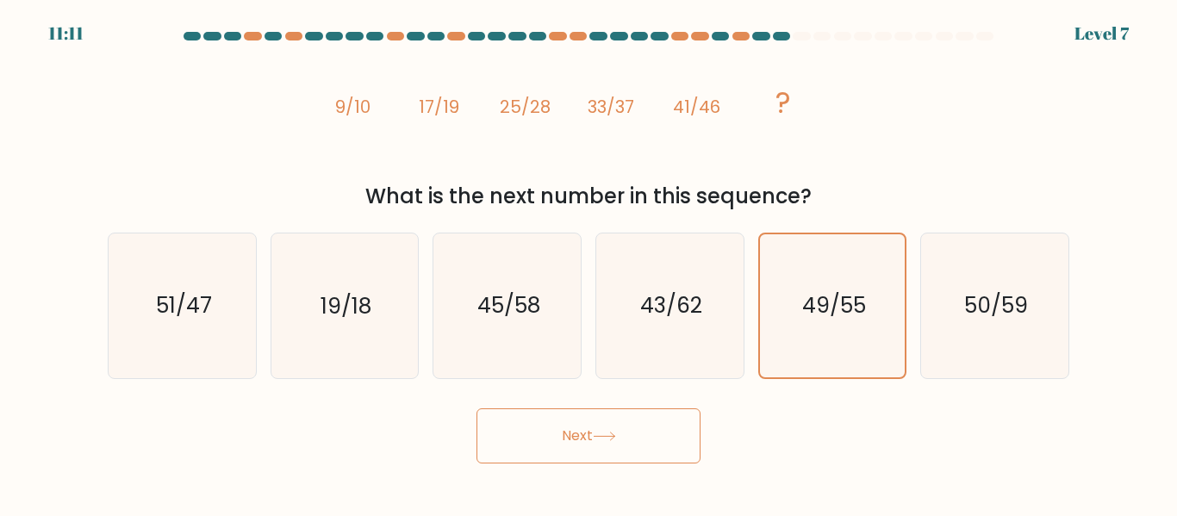
click at [690, 425] on button "Next" at bounding box center [589, 436] width 224 height 55
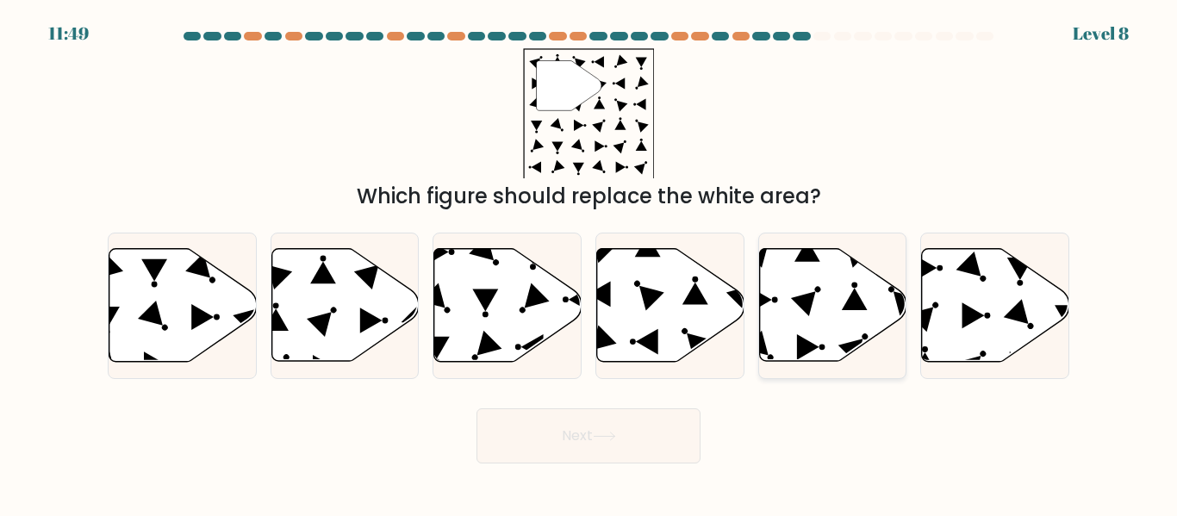
click at [838, 312] on icon at bounding box center [832, 305] width 147 height 113
click at [590, 263] on input "e." at bounding box center [589, 261] width 1 height 4
radio input "true"
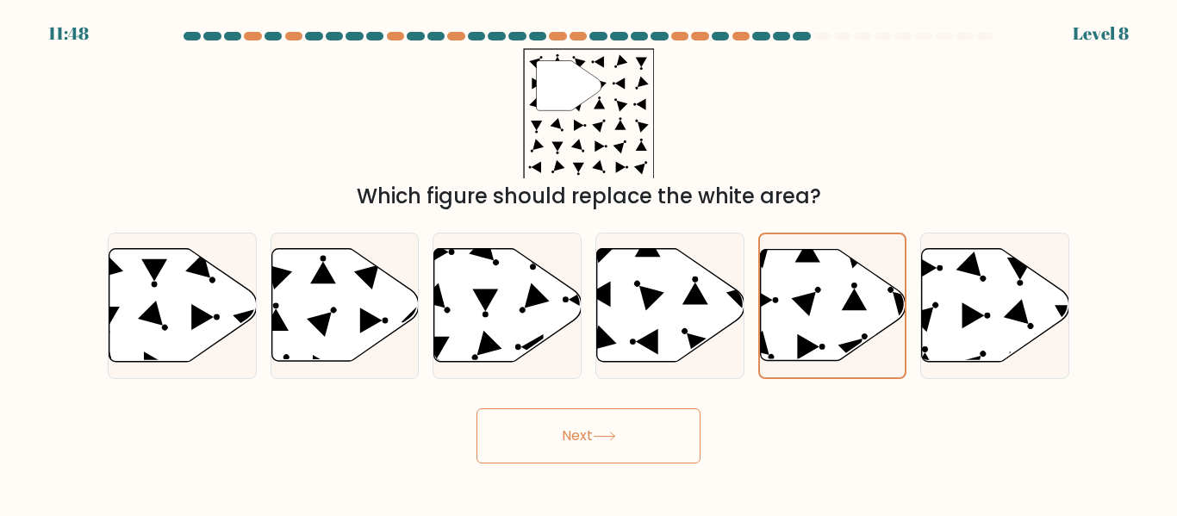
click at [651, 433] on button "Next" at bounding box center [589, 436] width 224 height 55
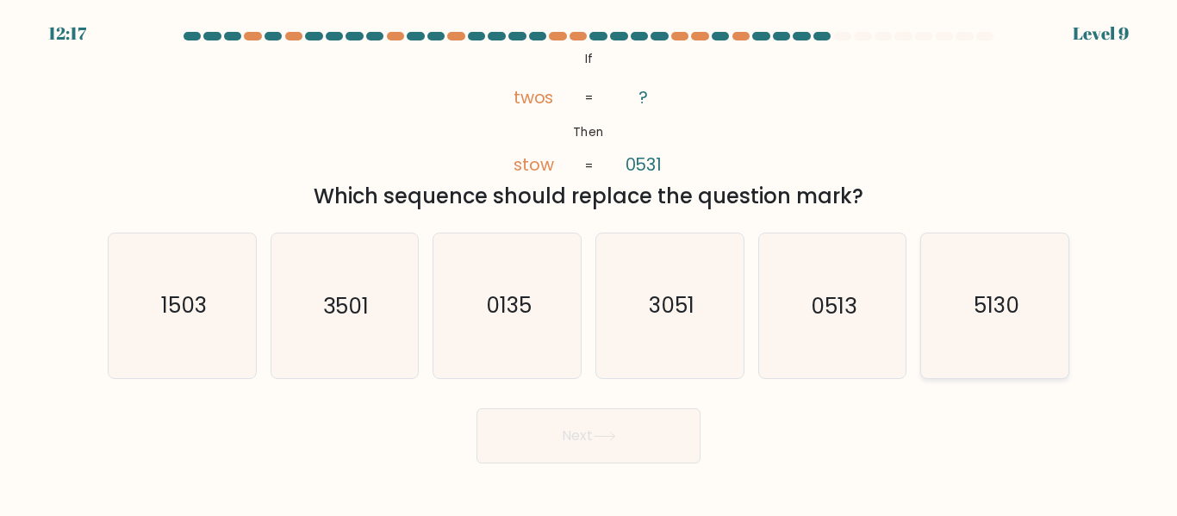
click at [1023, 291] on icon "5130" at bounding box center [995, 306] width 144 height 144
click at [590, 263] on input "f. 5130" at bounding box center [589, 261] width 1 height 4
radio input "true"
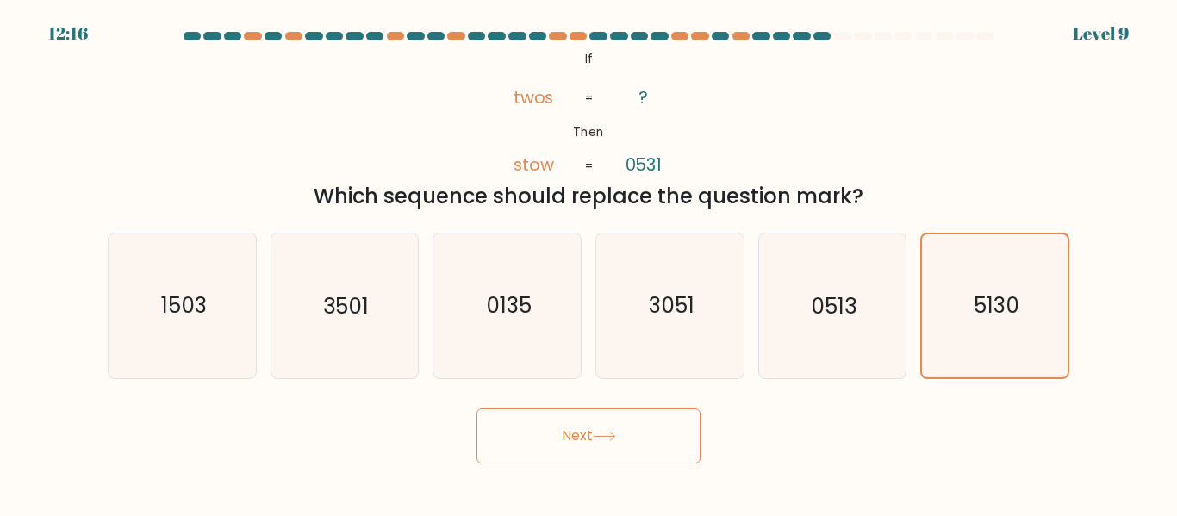
click at [551, 496] on body "12:16 Level 9 ?" at bounding box center [588, 258] width 1177 height 516
click at [565, 452] on button "Next" at bounding box center [589, 436] width 224 height 55
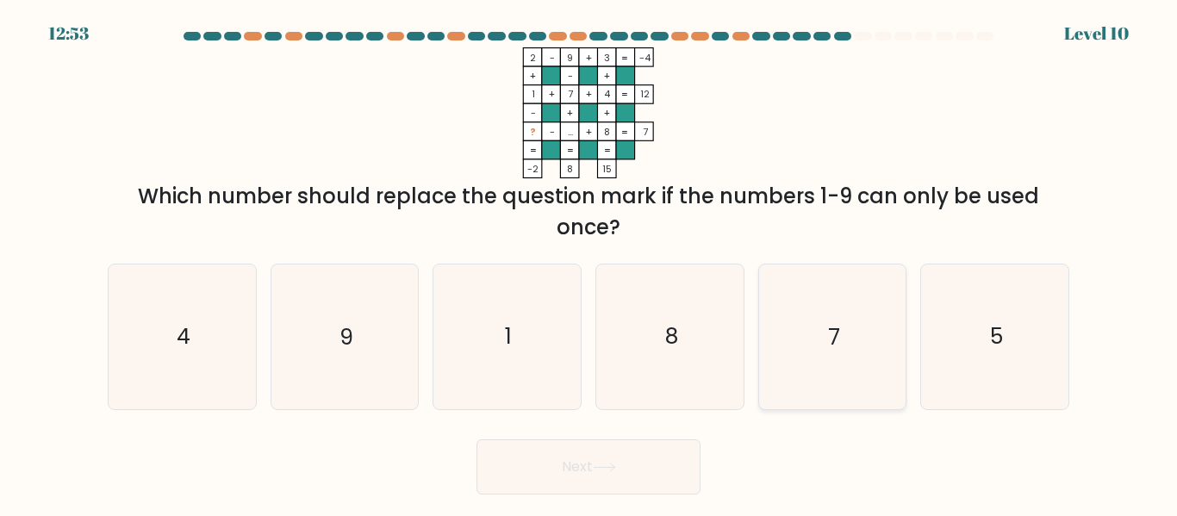
click at [857, 329] on icon "7" at bounding box center [832, 337] width 144 height 144
click at [590, 263] on input "e. 7" at bounding box center [589, 261] width 1 height 4
radio input "true"
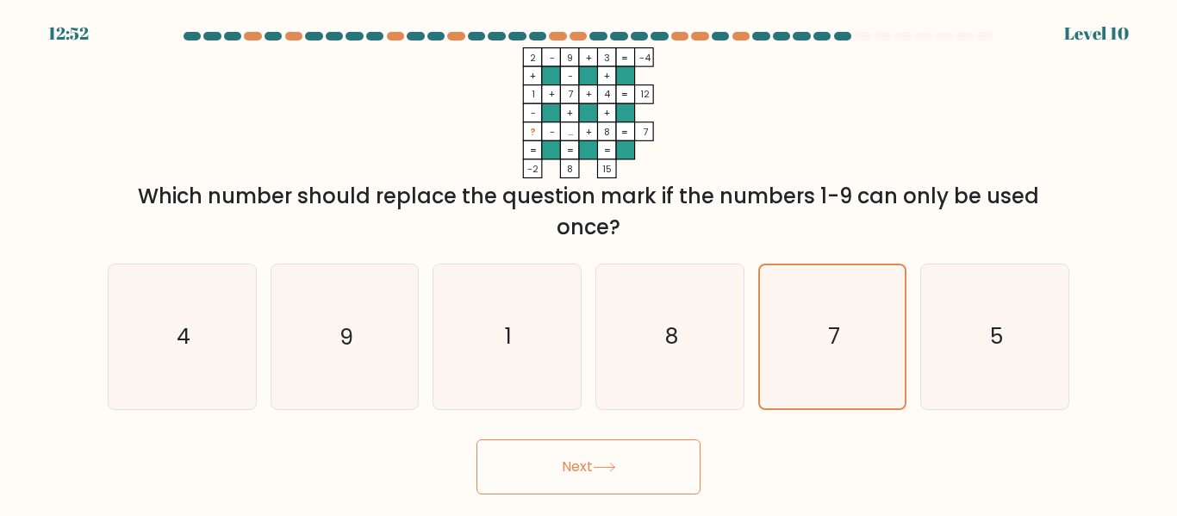
click at [634, 477] on button "Next" at bounding box center [589, 467] width 224 height 55
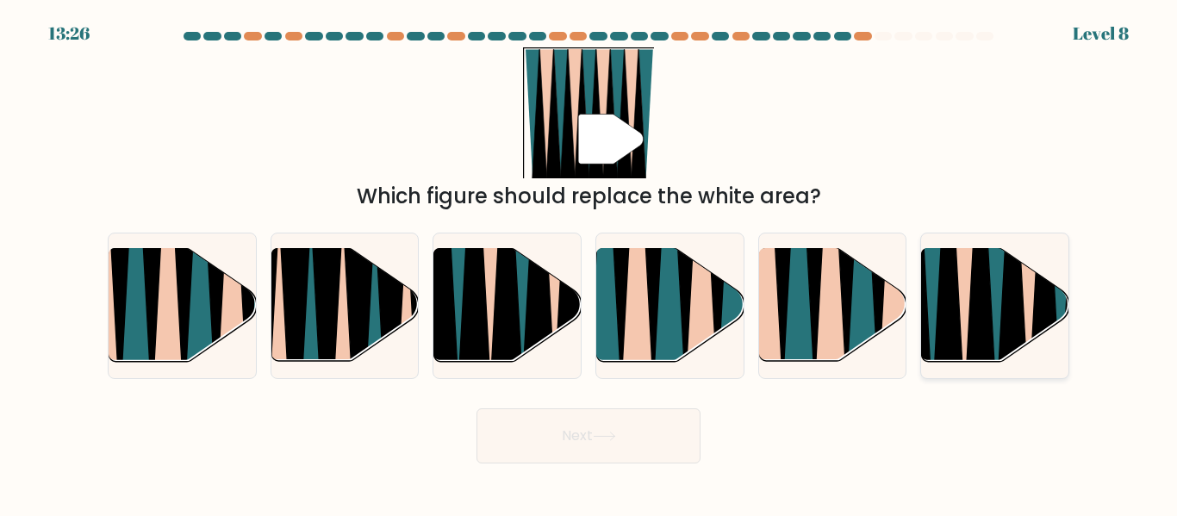
click at [1001, 280] on icon at bounding box center [997, 247] width 34 height 295
click at [590, 263] on input "f." at bounding box center [589, 261] width 1 height 4
radio input "true"
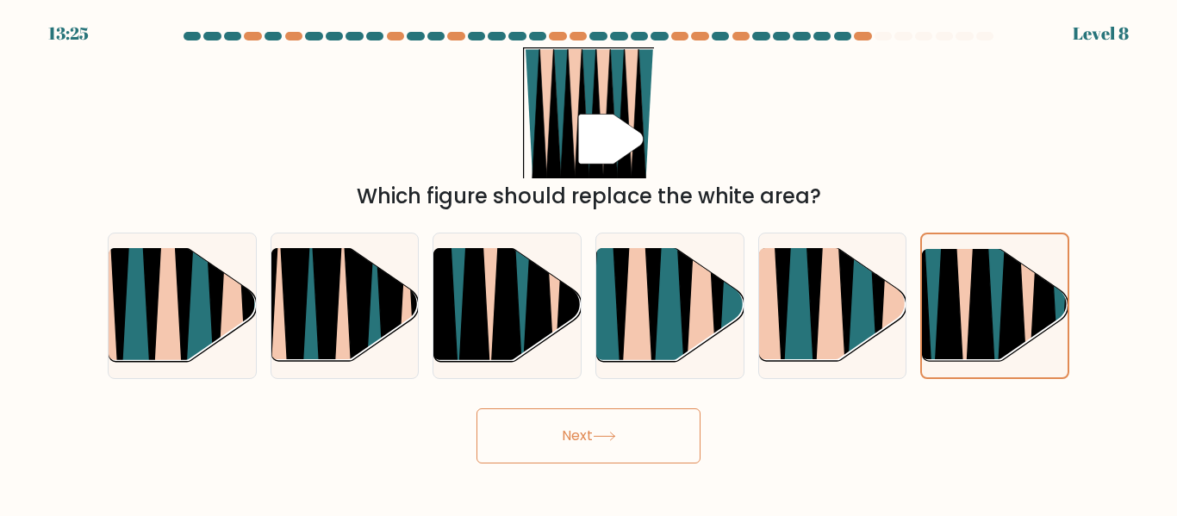
click at [603, 439] on icon at bounding box center [604, 436] width 23 height 9
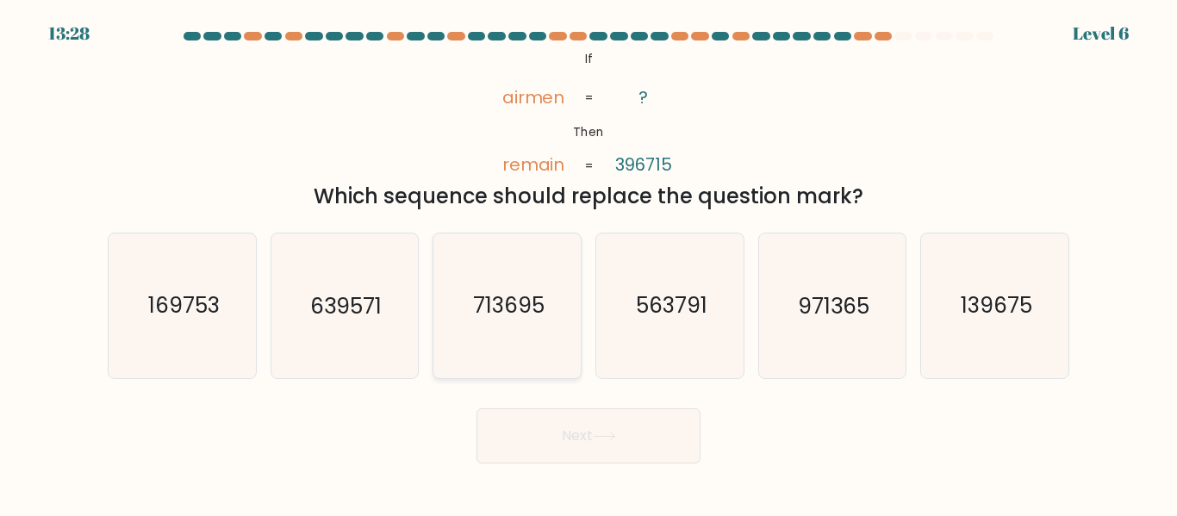
click at [556, 301] on icon "713695" at bounding box center [507, 306] width 144 height 144
click at [589, 263] on input "c. 713695" at bounding box center [589, 261] width 1 height 4
radio input "true"
click at [641, 467] on body "13:28 Level 6 ?" at bounding box center [588, 258] width 1177 height 516
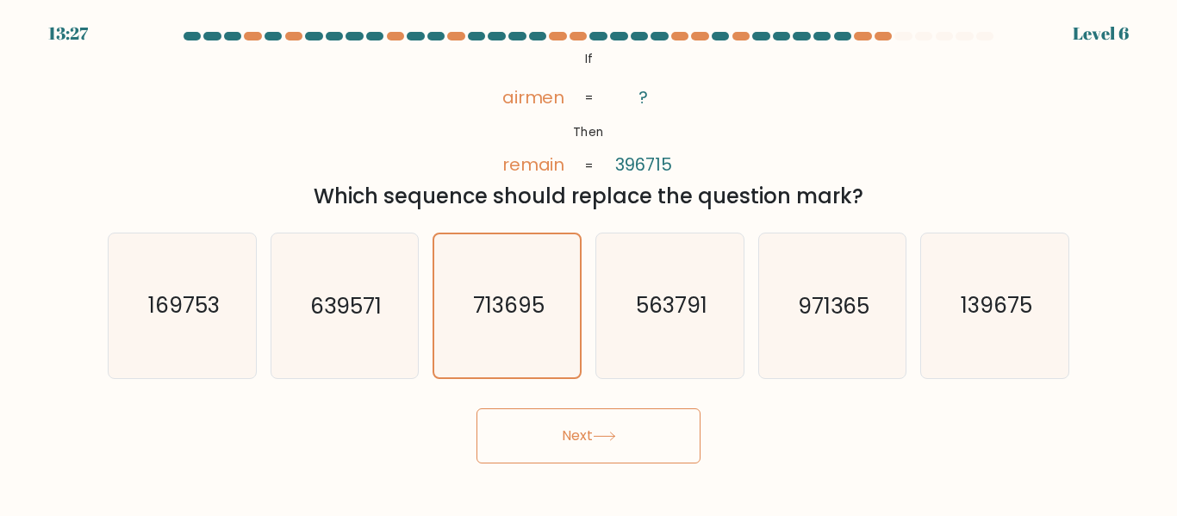
click at [641, 454] on button "Next" at bounding box center [589, 436] width 224 height 55
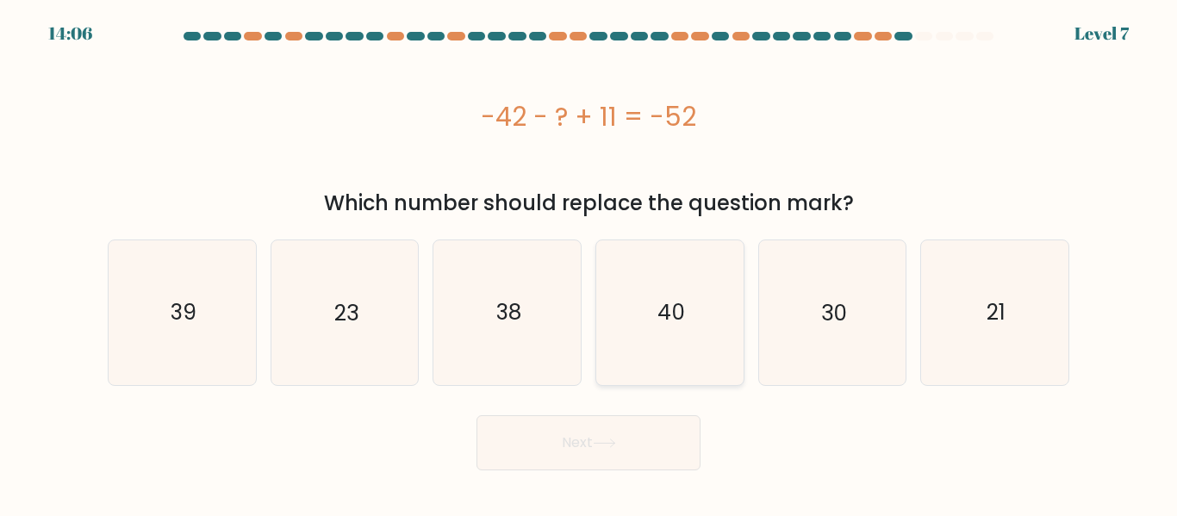
click at [665, 315] on text "40" at bounding box center [672, 312] width 28 height 30
click at [590, 263] on input "d. 40" at bounding box center [589, 261] width 1 height 4
radio input "true"
click at [621, 454] on button "Next" at bounding box center [589, 442] width 224 height 55
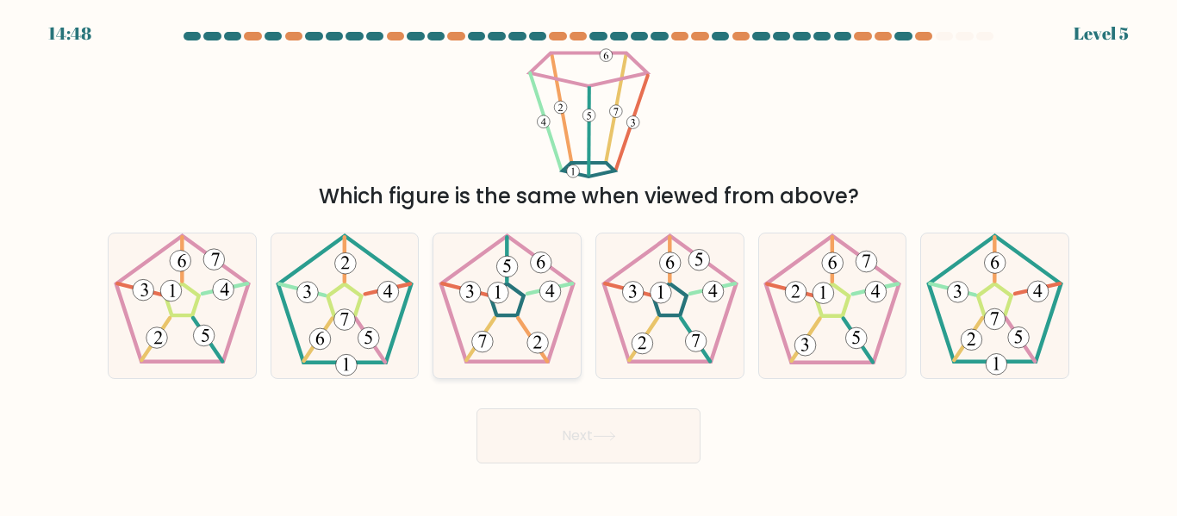
click at [536, 298] on icon at bounding box center [507, 306] width 144 height 144
click at [589, 263] on input "c." at bounding box center [589, 261] width 1 height 4
radio input "true"
click at [564, 452] on button "Next" at bounding box center [589, 436] width 224 height 55
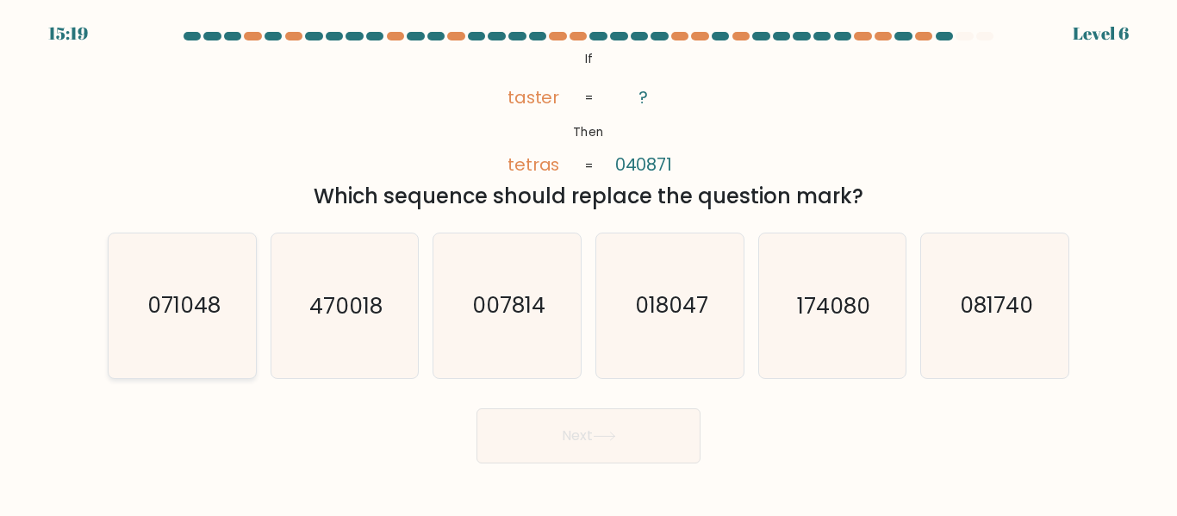
click at [209, 303] on text "071048" at bounding box center [183, 306] width 73 height 30
click at [589, 263] on input "a. 071048" at bounding box center [589, 261] width 1 height 4
radio input "true"
click at [471, 447] on div "Next" at bounding box center [588, 432] width 983 height 64
click at [509, 440] on button "Next" at bounding box center [589, 436] width 224 height 55
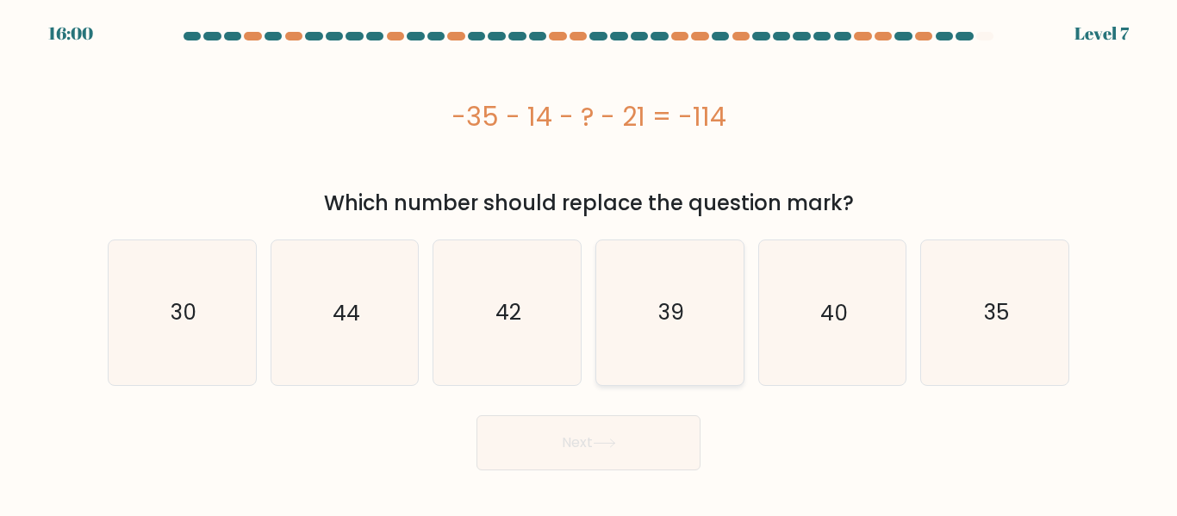
click at [641, 298] on icon "39" at bounding box center [670, 312] width 144 height 144
click at [590, 263] on input "d. 39" at bounding box center [589, 261] width 1 height 4
radio input "true"
click at [652, 427] on button "Next" at bounding box center [589, 442] width 224 height 55
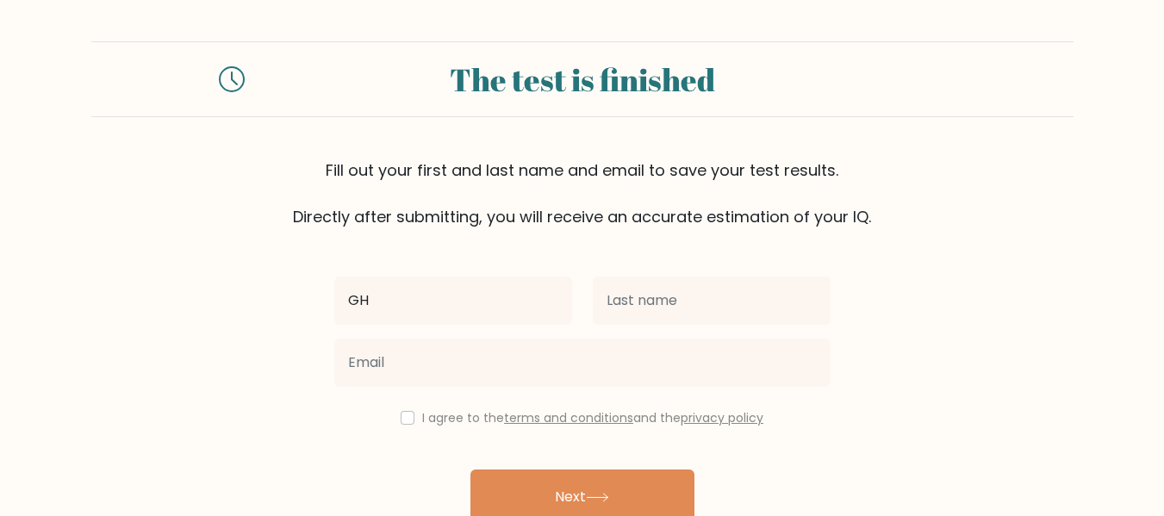
type input "G"
type input "g"
type input "Girlie Mae"
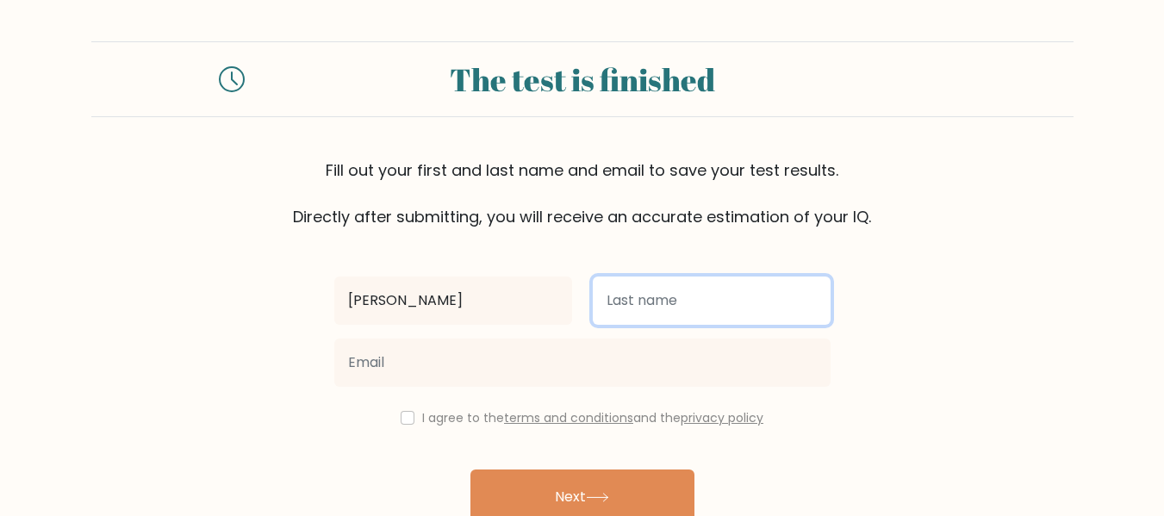
click at [657, 318] on input "text" at bounding box center [712, 301] width 238 height 48
type input "Auditor"
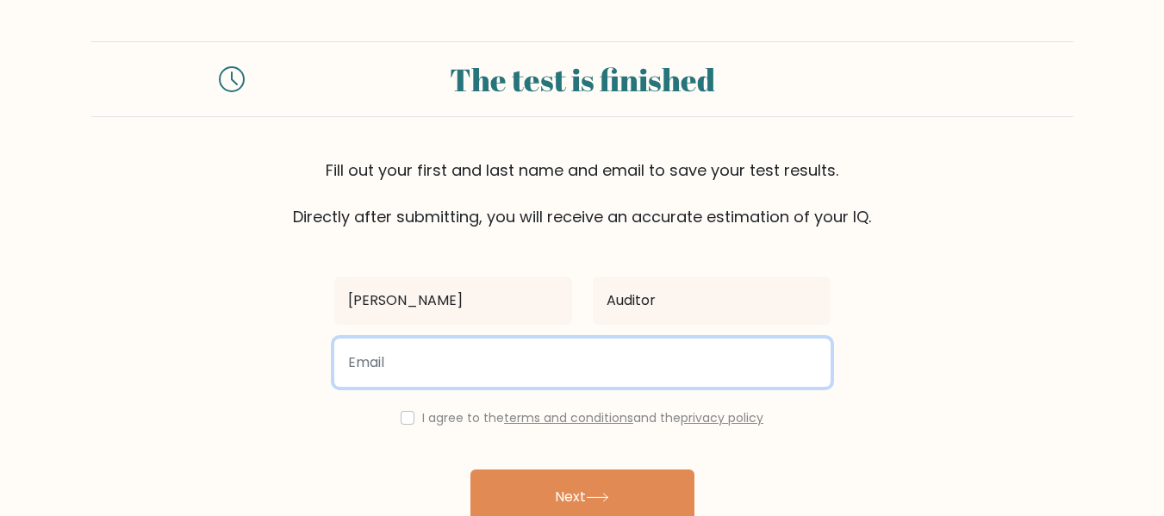
click at [666, 340] on input "email" at bounding box center [582, 363] width 496 height 48
type input "auditorgirliemae@gmail.com"
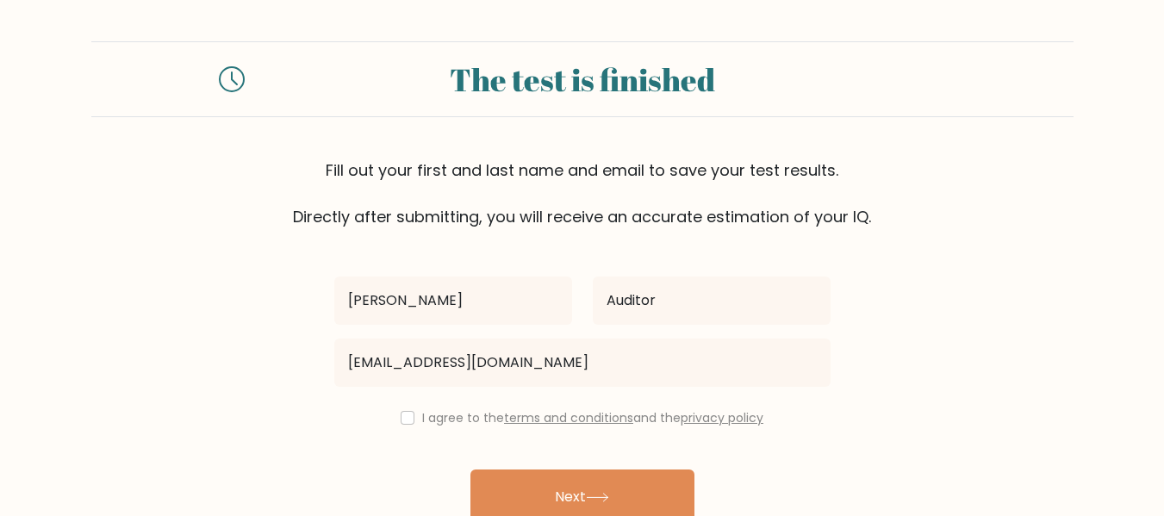
click at [393, 423] on div "I agree to the terms and conditions and the privacy policy" at bounding box center [582, 418] width 517 height 21
click at [416, 416] on div "I agree to the terms and conditions and the privacy policy" at bounding box center [582, 418] width 517 height 21
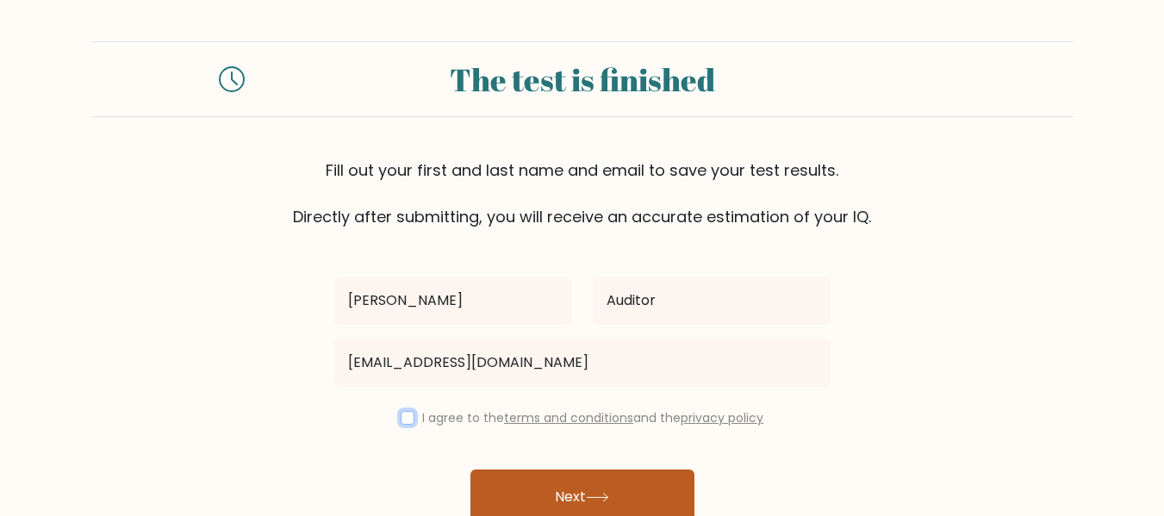
drag, startPoint x: 409, startPoint y: 421, endPoint x: 506, endPoint y: 480, distance: 113.4
click at [408, 421] on input "checkbox" at bounding box center [408, 418] width 14 height 14
checkbox input "true"
click at [540, 488] on button "Next" at bounding box center [583, 497] width 224 height 55
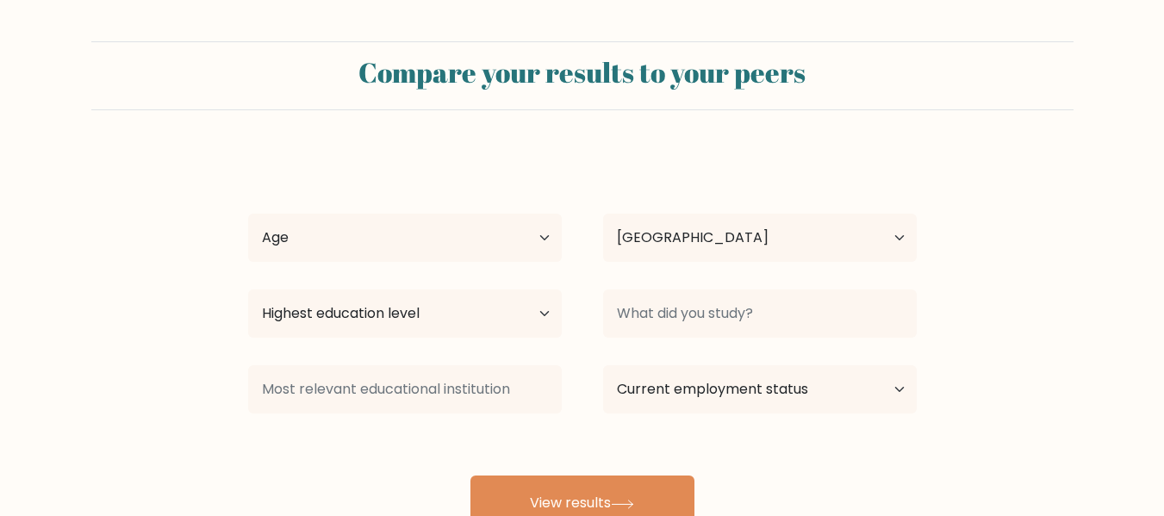
select select "PH"
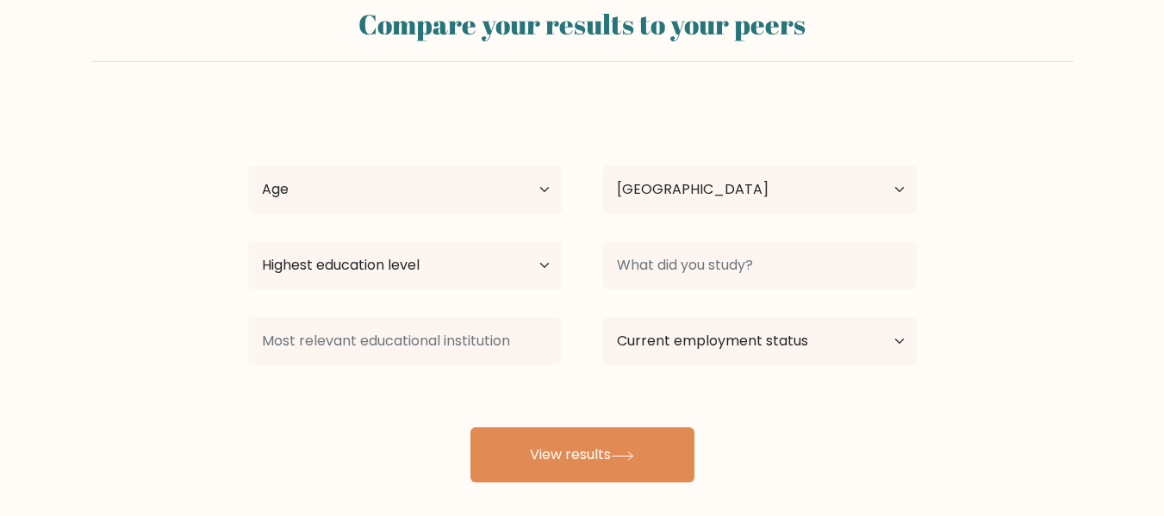
scroll to position [86, 0]
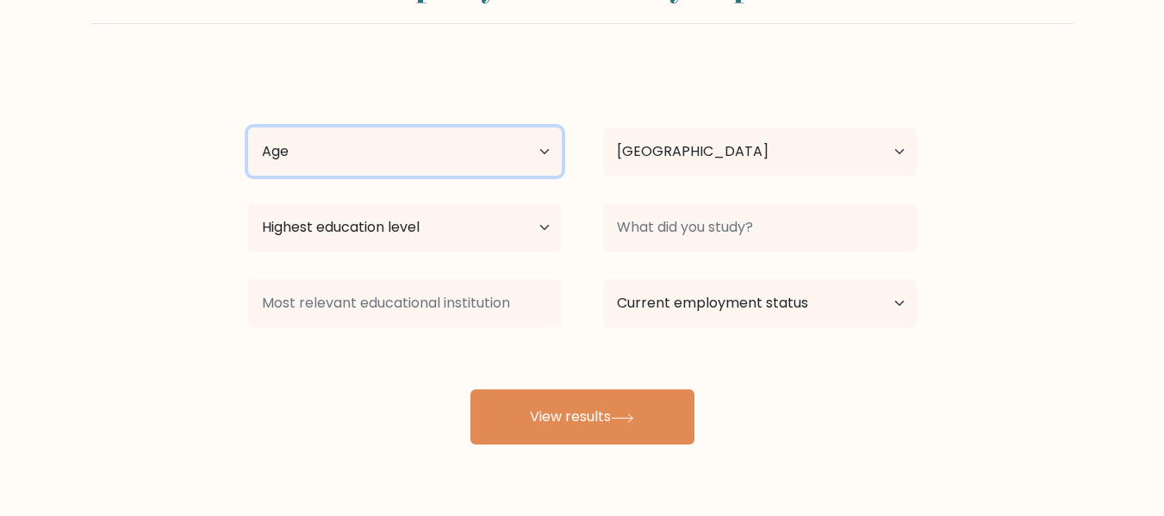
click at [408, 167] on select "Age Under [DEMOGRAPHIC_DATA] [DEMOGRAPHIC_DATA] [DEMOGRAPHIC_DATA] [DEMOGRAPHIC…" at bounding box center [405, 152] width 314 height 48
select select "18_24"
click at [248, 128] on select "Age Under 18 years old 18-24 years old 25-34 years old 35-44 years old 45-54 ye…" at bounding box center [405, 152] width 314 height 48
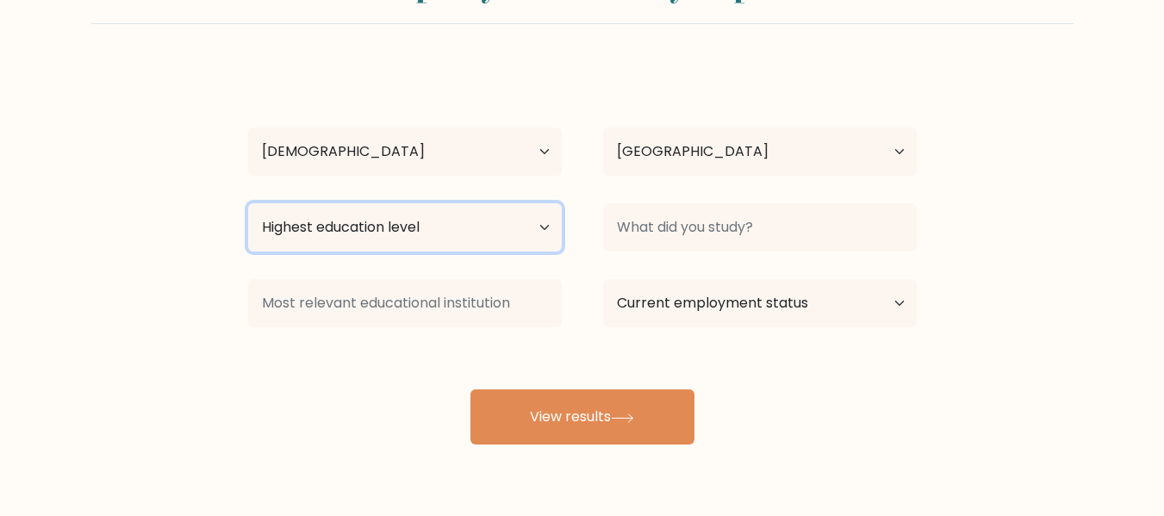
click at [402, 228] on select "Highest education level No schooling Primary Lower Secondary Upper Secondary Oc…" at bounding box center [405, 227] width 314 height 48
select select "bachelors_degree"
click at [248, 203] on select "Highest education level No schooling Primary Lower Secondary Upper Secondary Oc…" at bounding box center [405, 227] width 314 height 48
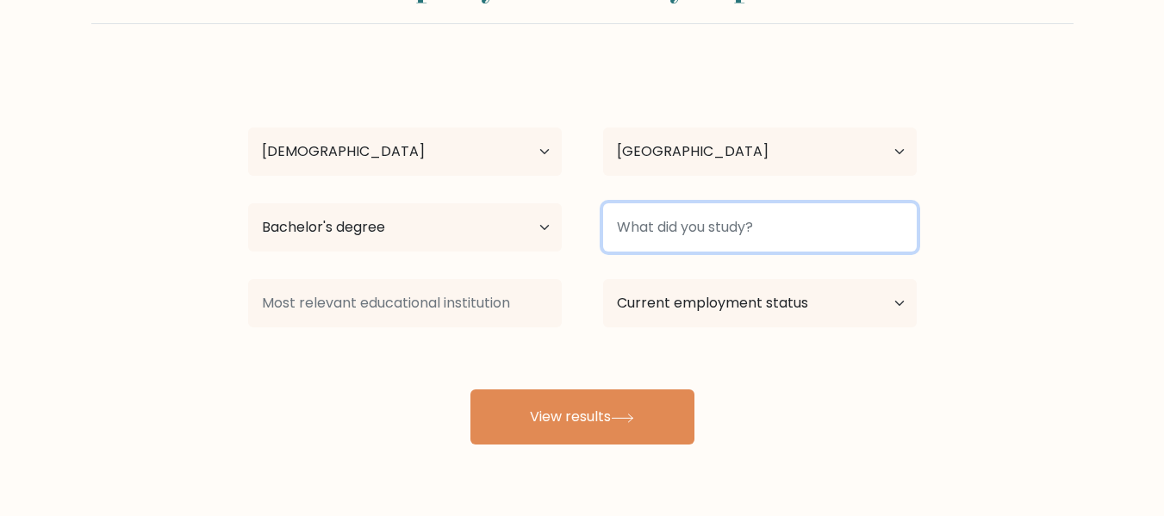
click at [613, 238] on input at bounding box center [760, 227] width 314 height 48
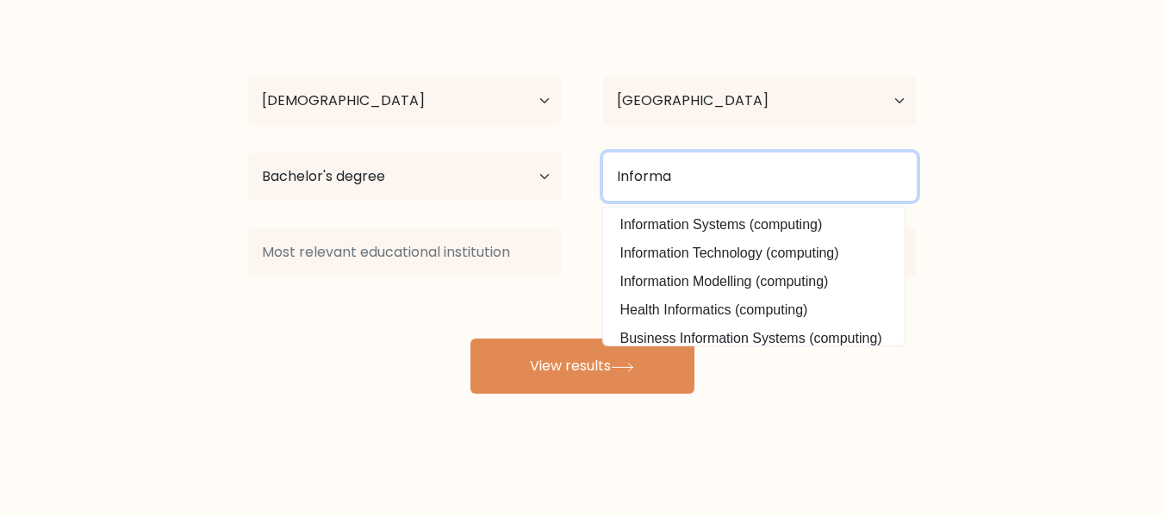
scroll to position [0, 0]
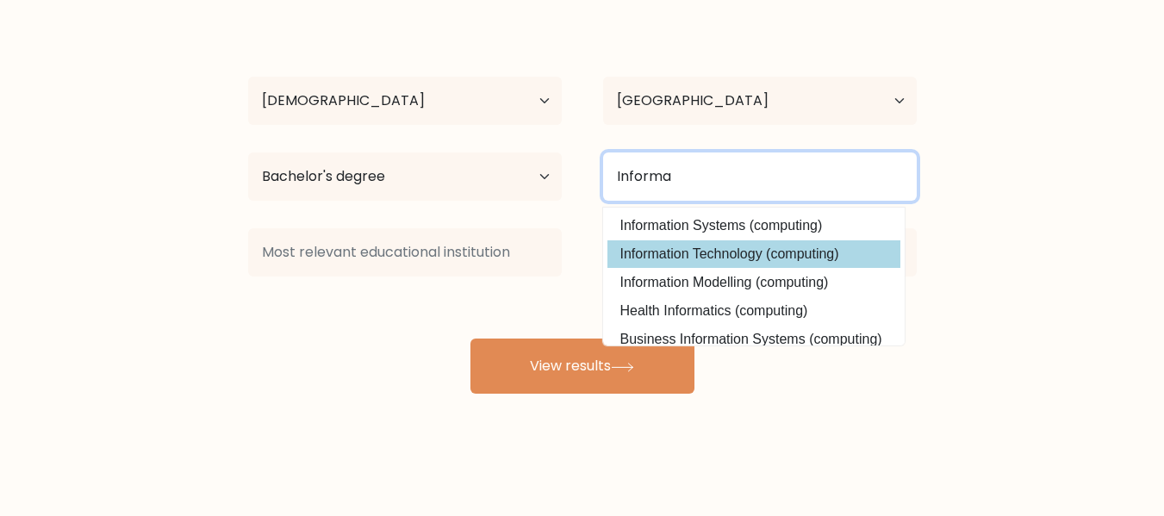
type input "Informa"
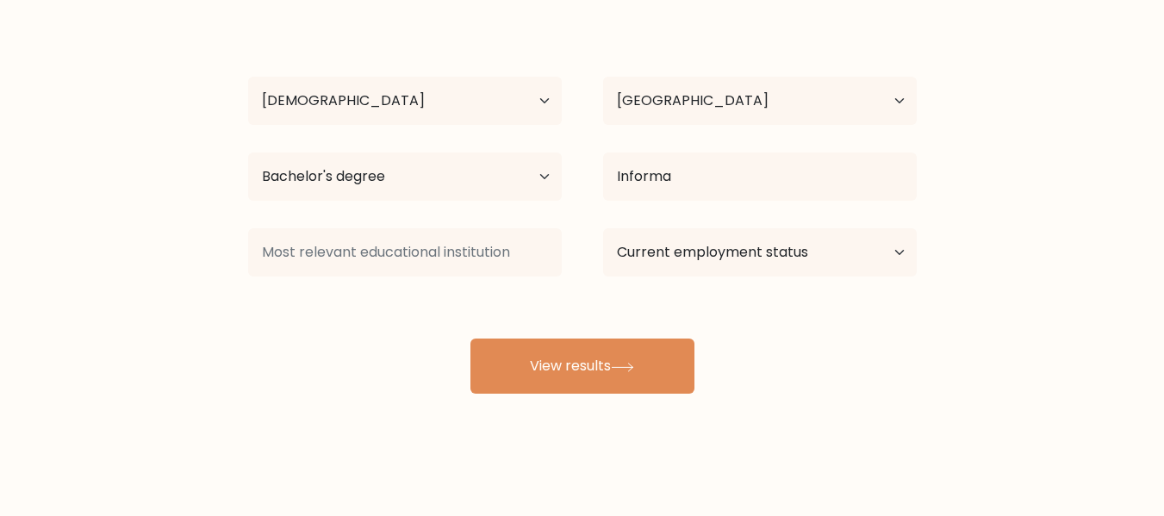
click at [693, 256] on div "Girlie Mae Auditor Age Under 18 years old 18-24 years old 25-34 years old 35-44…" at bounding box center [582, 204] width 689 height 379
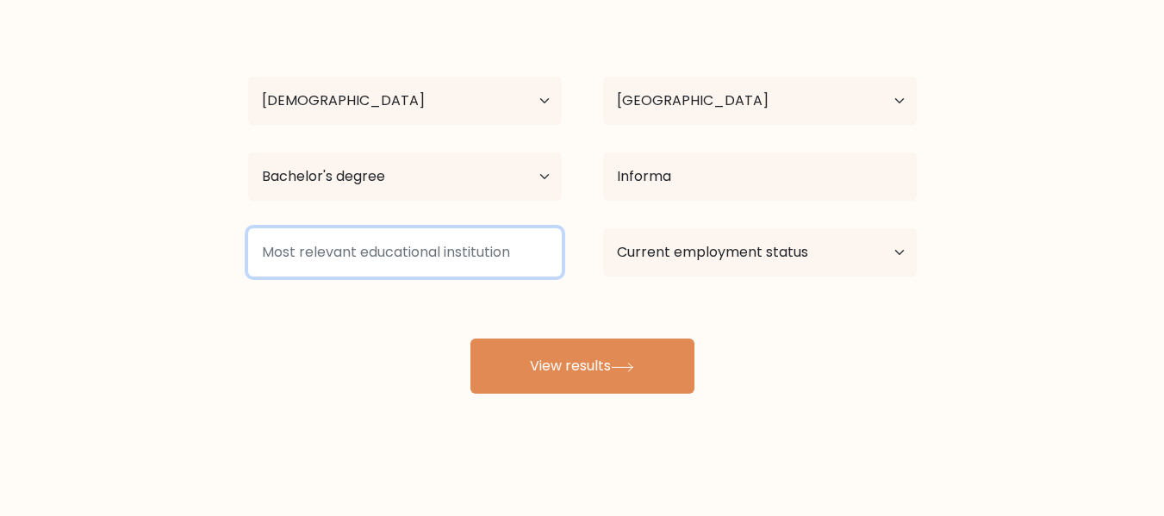
click at [500, 255] on input at bounding box center [405, 252] width 314 height 48
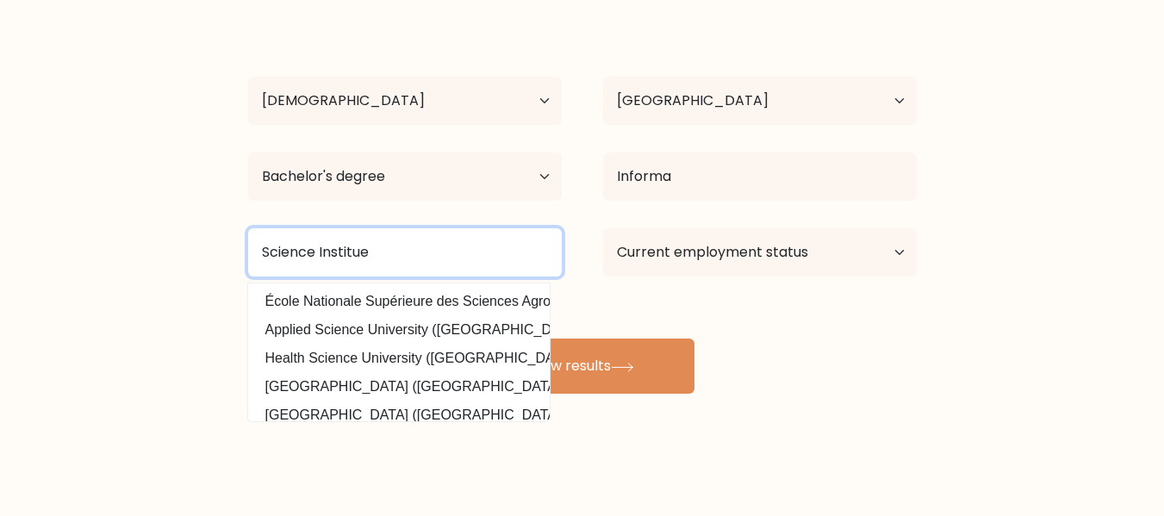
click at [471, 339] on button "View results" at bounding box center [583, 366] width 224 height 55
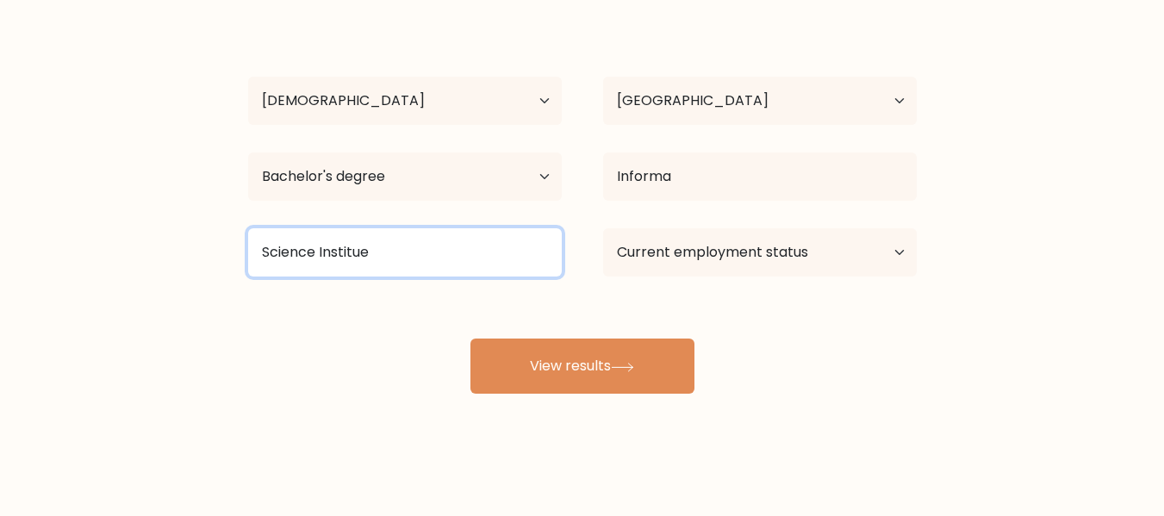
click at [500, 255] on input "Science Institue" at bounding box center [405, 252] width 314 height 48
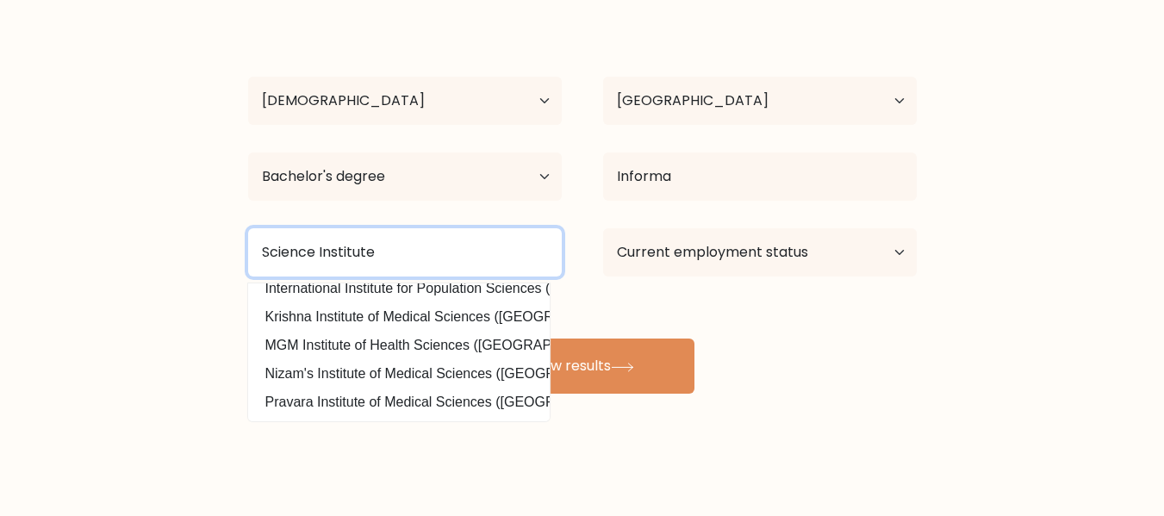
scroll to position [168, 0]
type input "Science Institute"
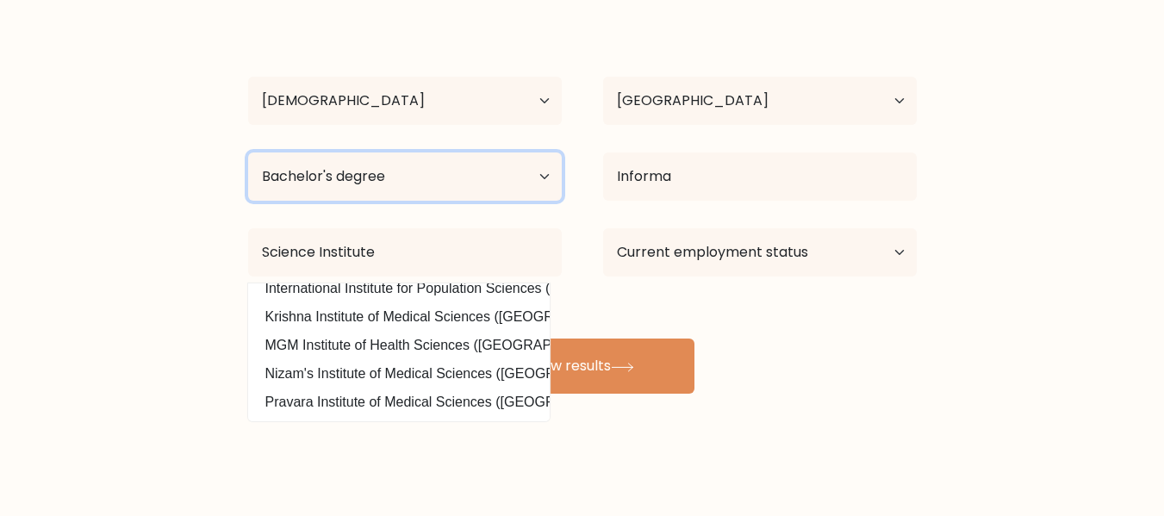
click at [451, 195] on select "Highest education level No schooling Primary Lower Secondary Upper Secondary Oc…" at bounding box center [405, 177] width 314 height 48
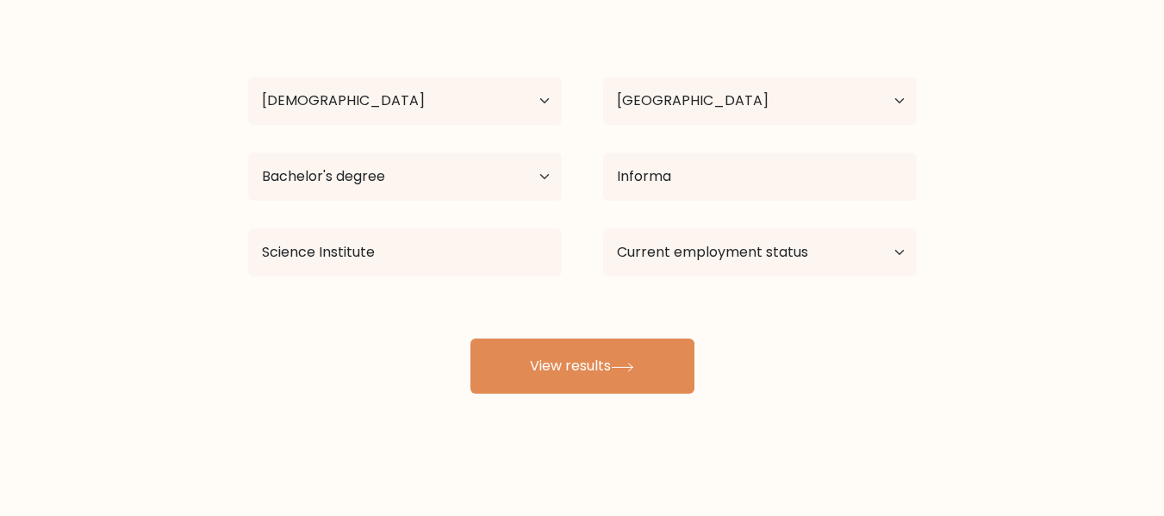
click at [730, 297] on div "Girlie Mae Auditor Age Under 18 years old 18-24 years old 25-34 years old 35-44…" at bounding box center [582, 204] width 689 height 379
click at [735, 235] on select "Current employment status Employed Student Retired Other / prefer not to answer" at bounding box center [760, 252] width 314 height 48
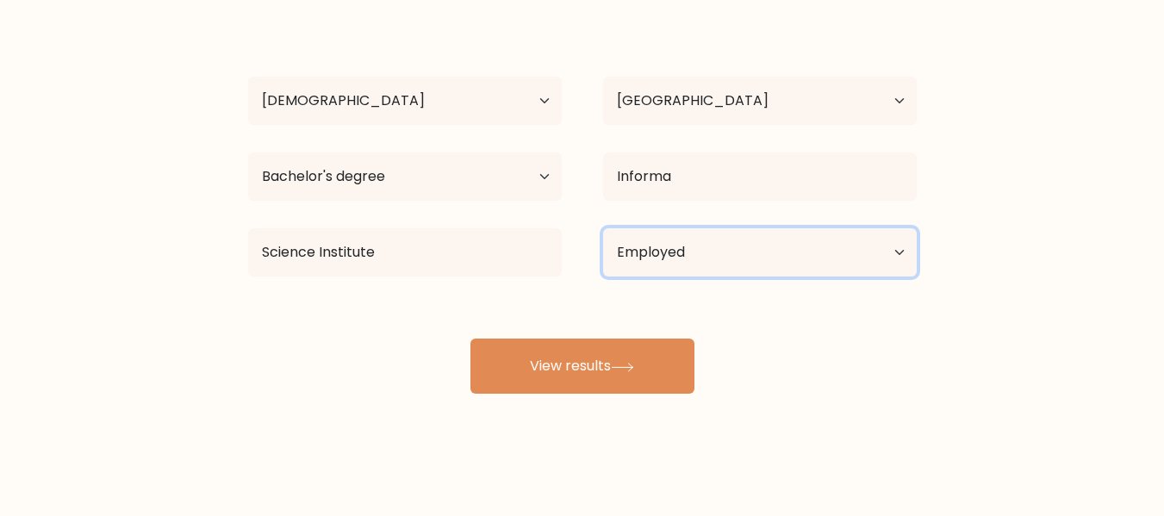
click at [603, 228] on select "Current employment status Employed Student Retired Other / prefer not to answer" at bounding box center [760, 252] width 314 height 48
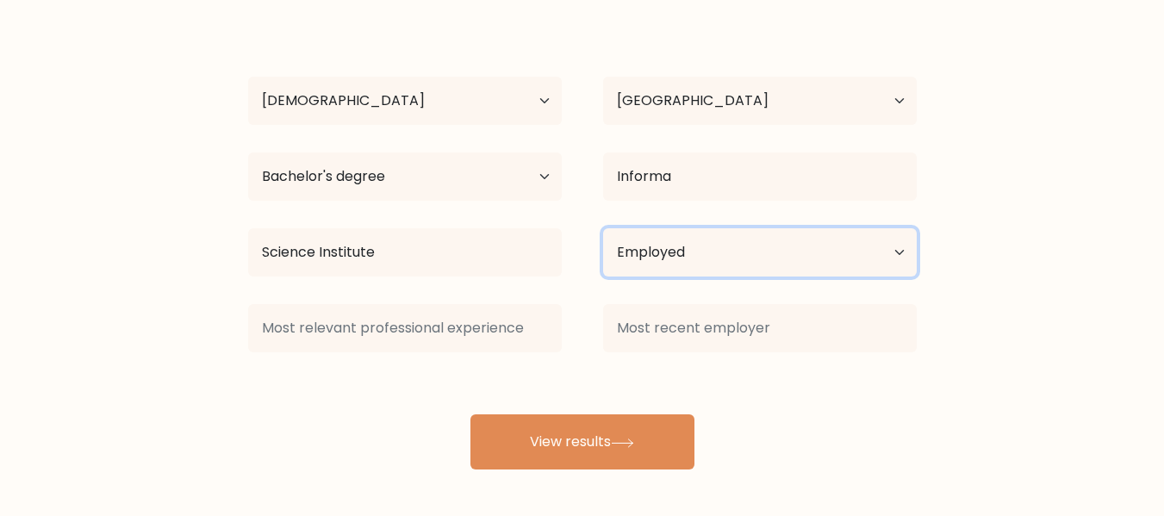
click at [689, 265] on select "Current employment status Employed Student Retired Other / prefer not to answer" at bounding box center [760, 252] width 314 height 48
select select "other"
click at [603, 228] on select "Current employment status Employed Student Retired Other / prefer not to answer" at bounding box center [760, 252] width 314 height 48
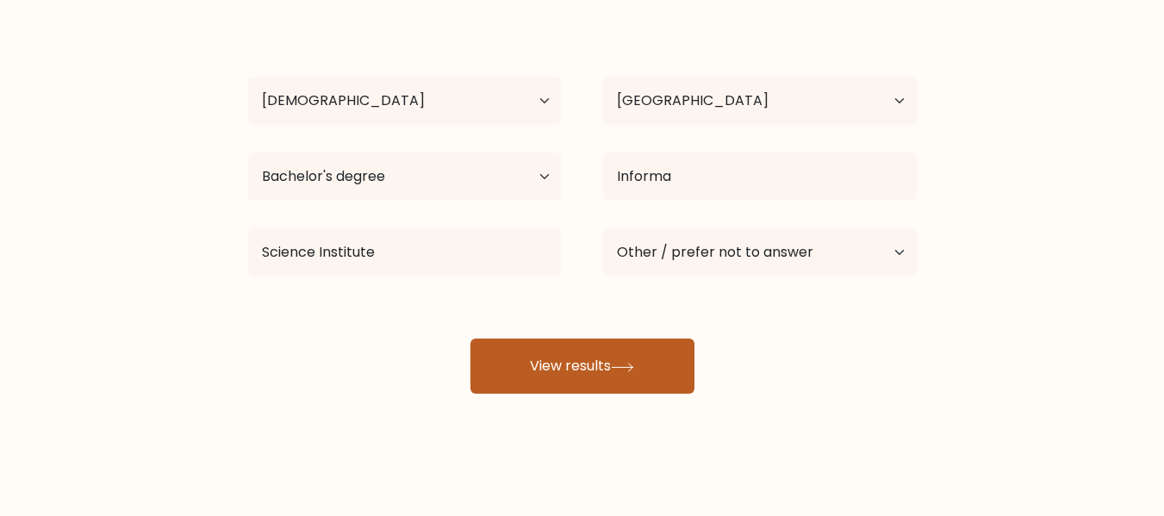
click at [510, 340] on button "View results" at bounding box center [583, 366] width 224 height 55
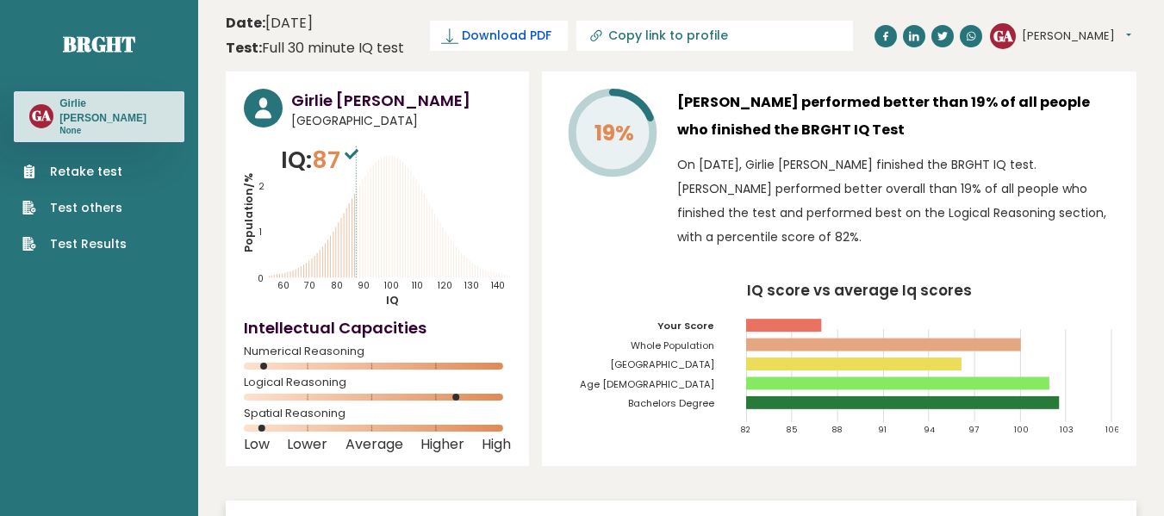
click at [509, 38] on span "Download PDF" at bounding box center [507, 36] width 90 height 18
